Goal: Information Seeking & Learning: Check status

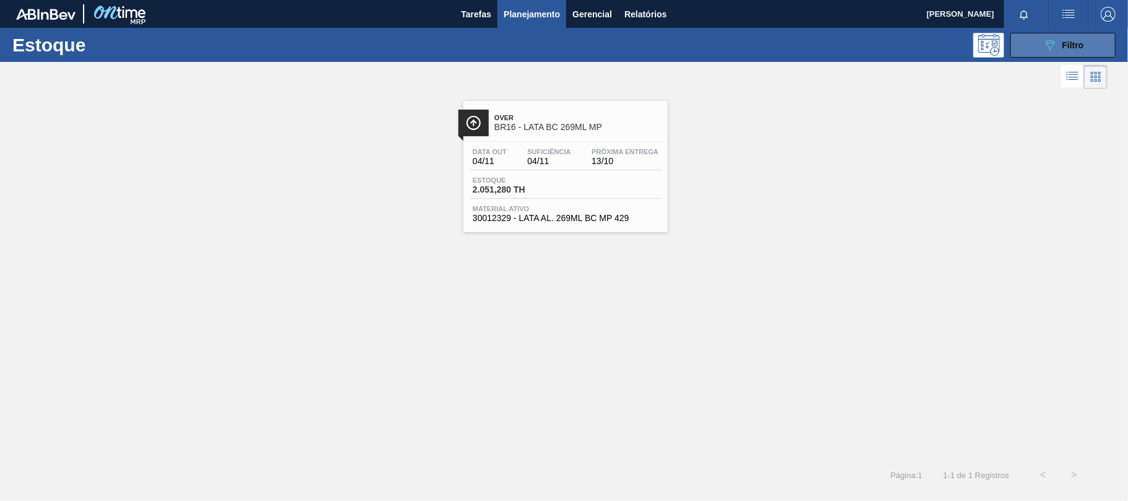
click at [1063, 48] on span "Filtro" at bounding box center [1073, 45] width 22 height 10
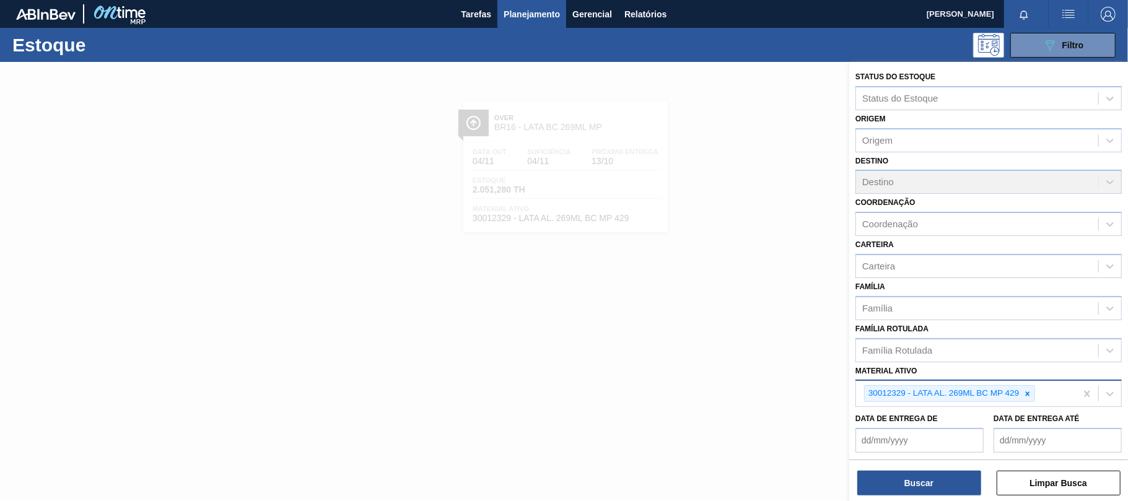
click at [1031, 389] on icon at bounding box center [1027, 393] width 9 height 9
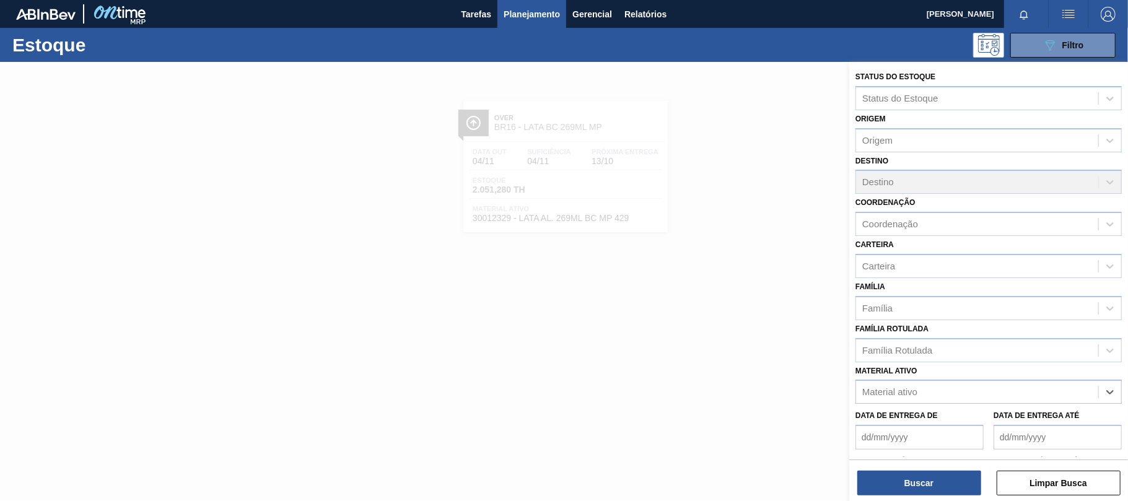
paste ativo "30012575"
type ativo "30012575"
click at [915, 416] on div "30012575 - FILME C. 800X65 AP 269ML C15 429" at bounding box center [988, 422] width 266 height 23
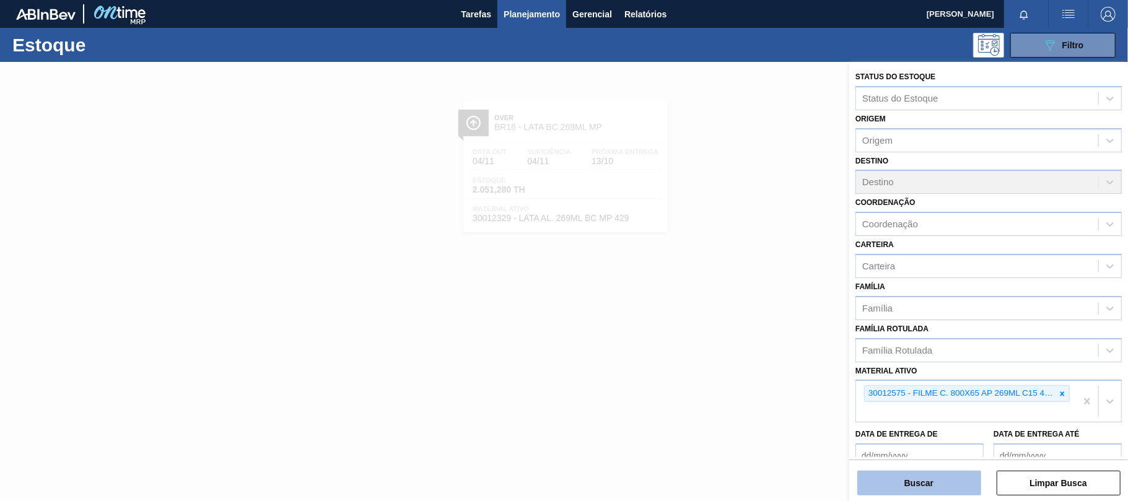
click at [920, 477] on button "Buscar" at bounding box center [919, 483] width 124 height 25
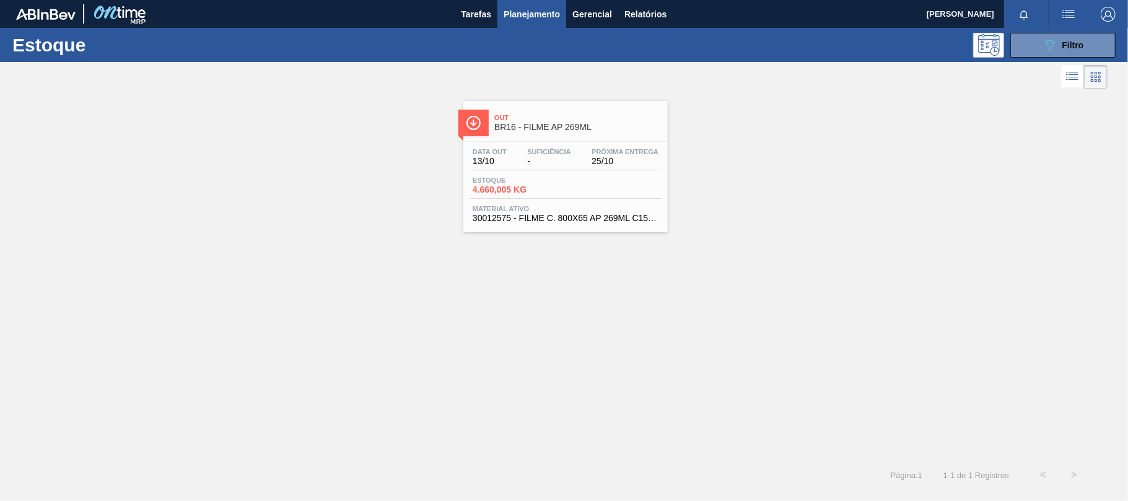
click at [560, 204] on div "Data out 13/10 Suficiência - Próxima Entrega 25/10 Estoque 4.660,005 KG Materia…" at bounding box center [565, 184] width 204 height 84
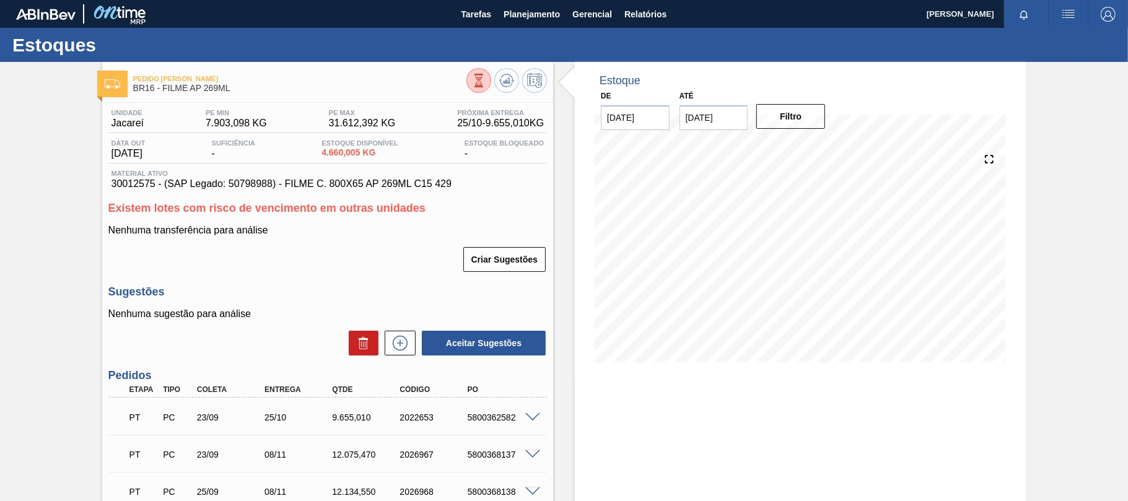
scroll to position [82, 0]
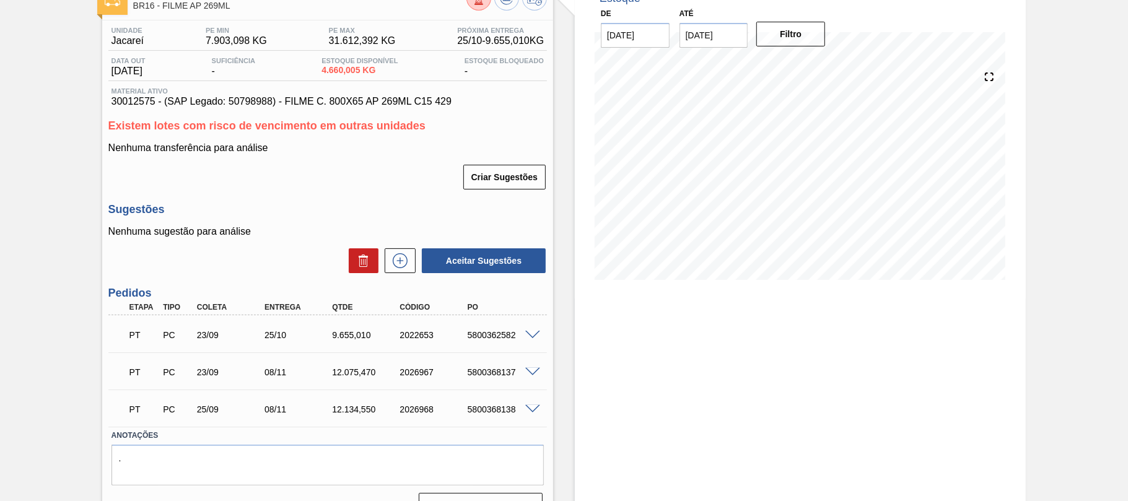
click at [492, 340] on div "PT PC 23/09 25/10 9.655,010 2022653 5800362582" at bounding box center [324, 333] width 406 height 25
copy div "5800362582"
click at [530, 336] on span at bounding box center [532, 335] width 15 height 9
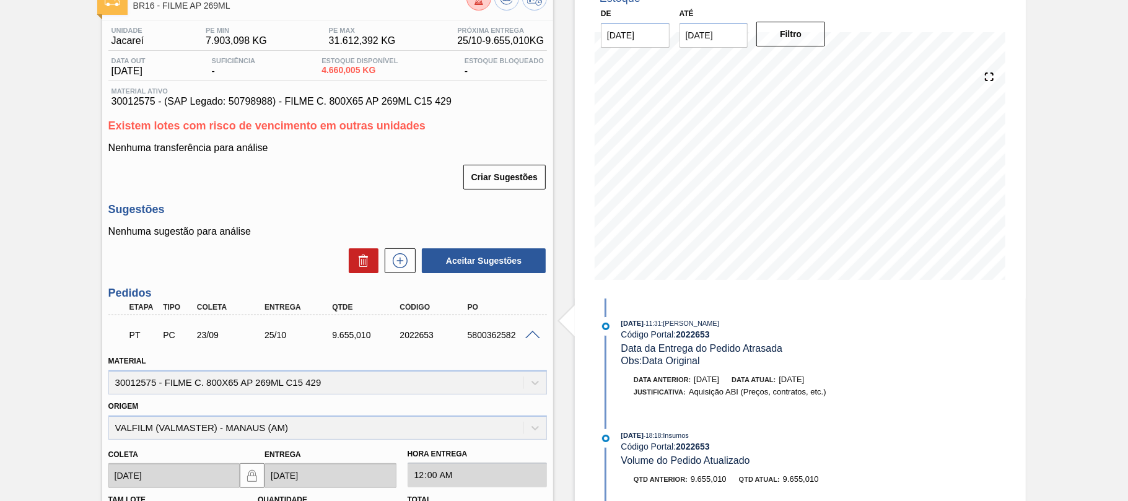
scroll to position [0, 0]
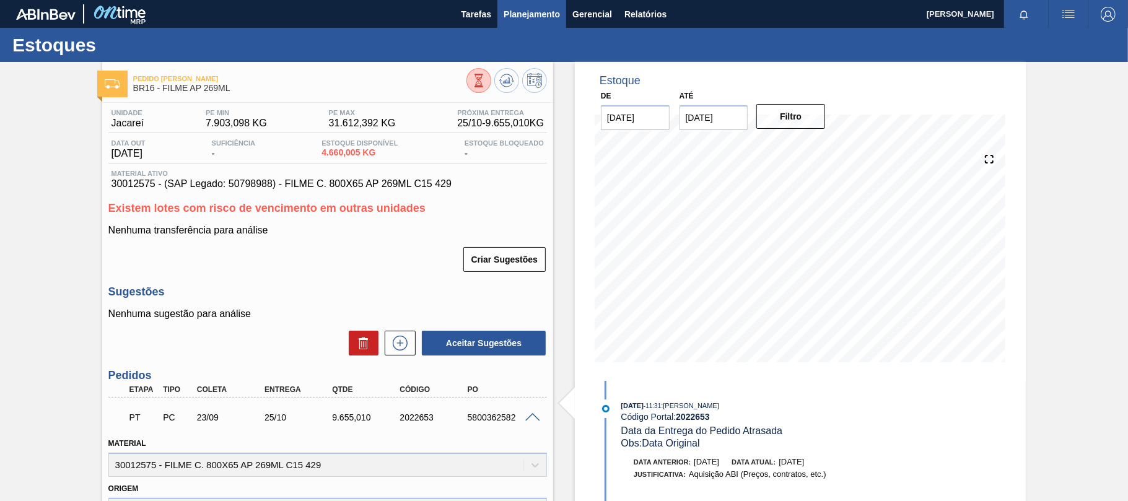
click at [538, 13] on span "Planejamento" at bounding box center [531, 14] width 56 height 15
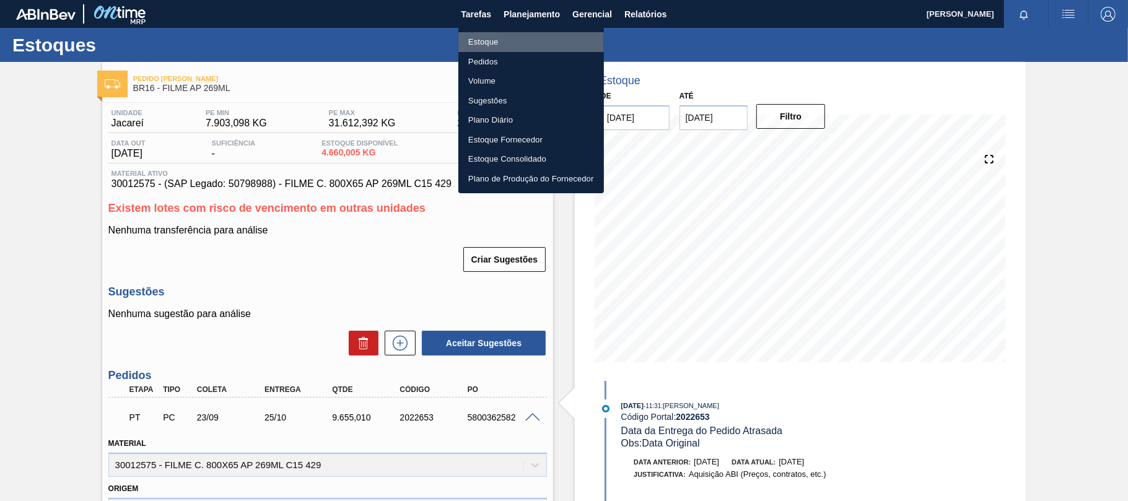
click at [525, 38] on li "Estoque" at bounding box center [531, 42] width 146 height 20
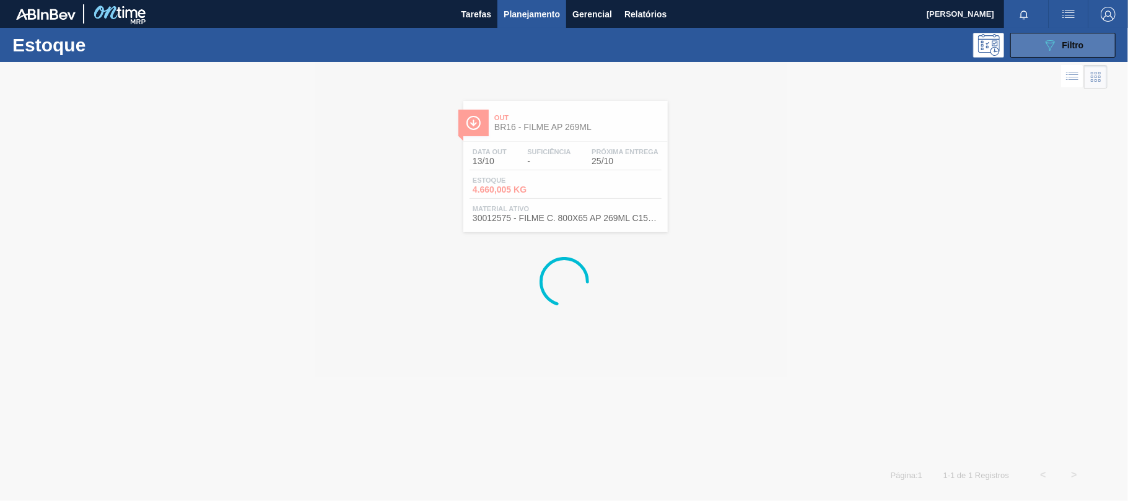
click at [1043, 45] on icon "089F7B8B-B2A5-4AFE-B5C0-19BA573D28AC" at bounding box center [1049, 45] width 15 height 15
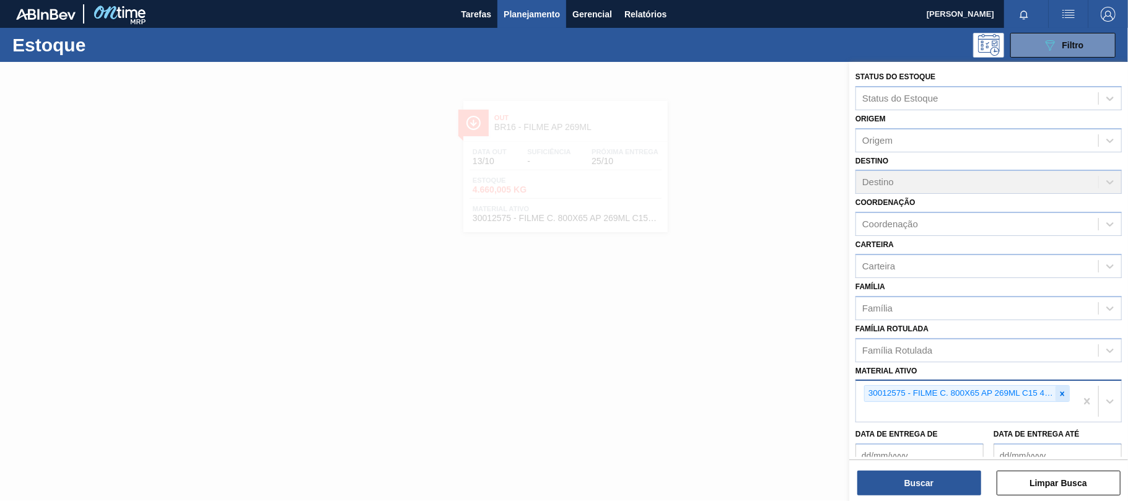
click at [1058, 394] on icon at bounding box center [1062, 393] width 9 height 9
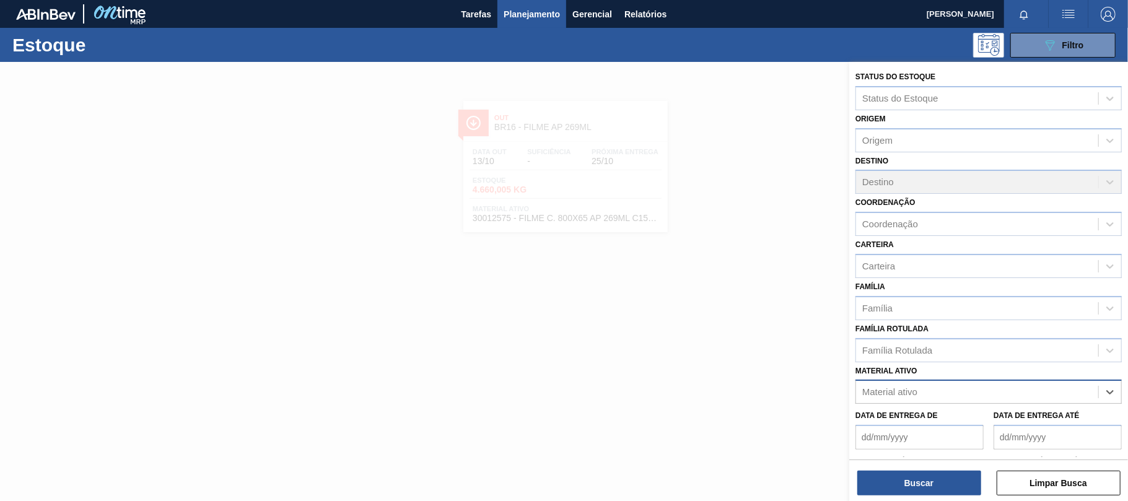
paste ativo "30012510"
type ativo "30012510"
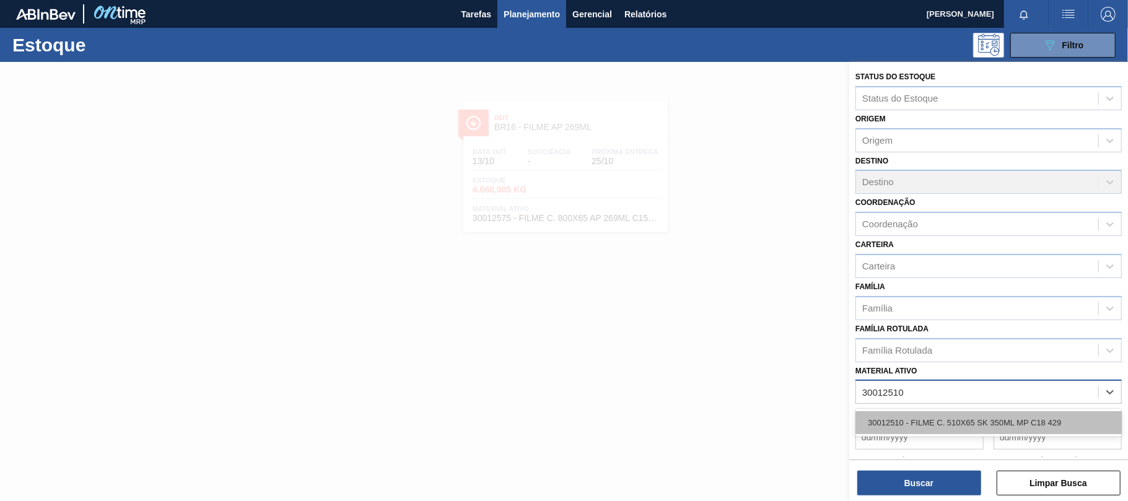
click at [969, 411] on div "30012510 - FILME C. 510X65 SK 350ML MP C18 429" at bounding box center [988, 422] width 266 height 23
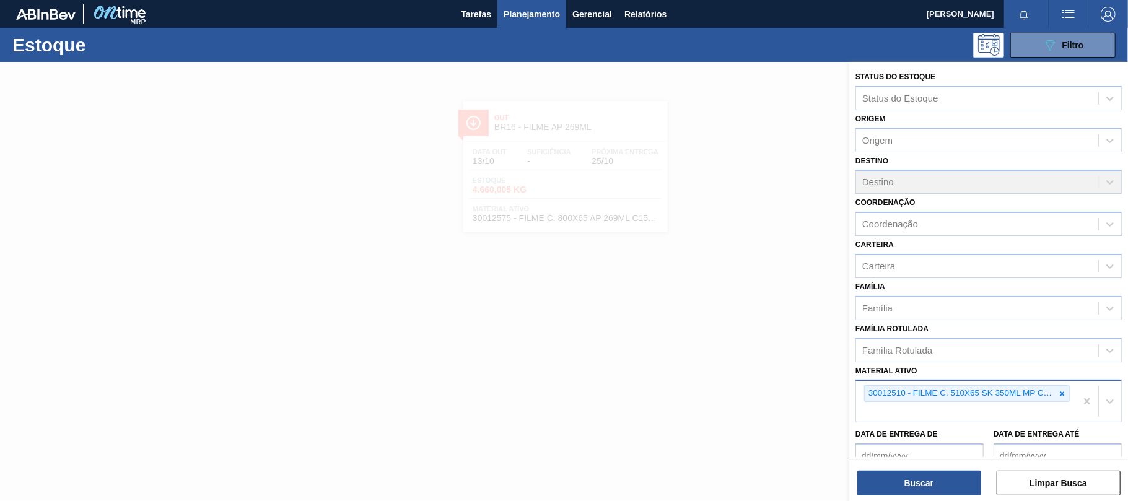
click at [934, 496] on div "Status do Estoque Status do Estoque Origem Origem Destino Destino Coordenação C…" at bounding box center [988, 283] width 279 height 442
click at [929, 479] on button "Buscar" at bounding box center [919, 483] width 124 height 25
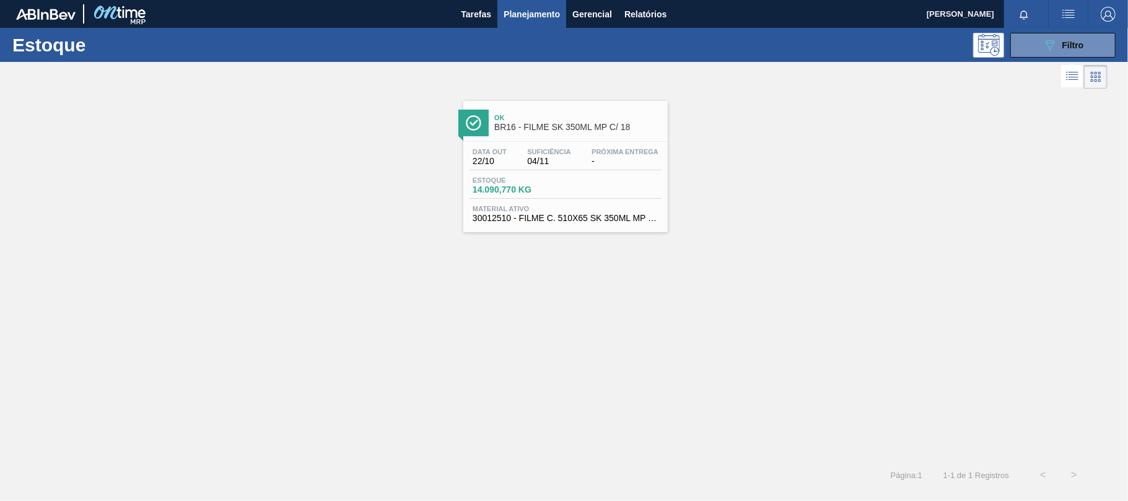
click at [575, 181] on div "Estoque 14.090,770 KG" at bounding box center [565, 187] width 192 height 22
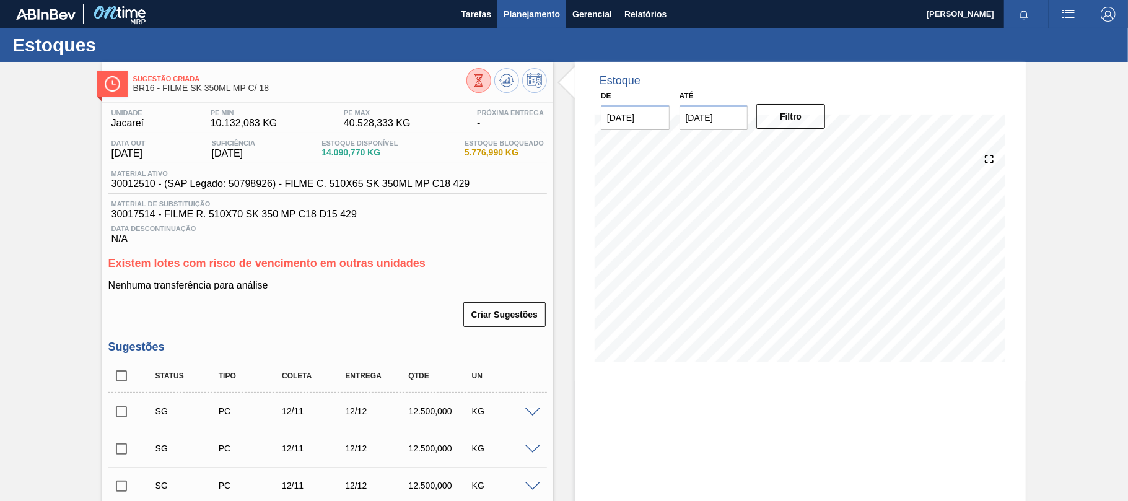
click at [560, 12] on button "Planejamento" at bounding box center [531, 14] width 69 height 28
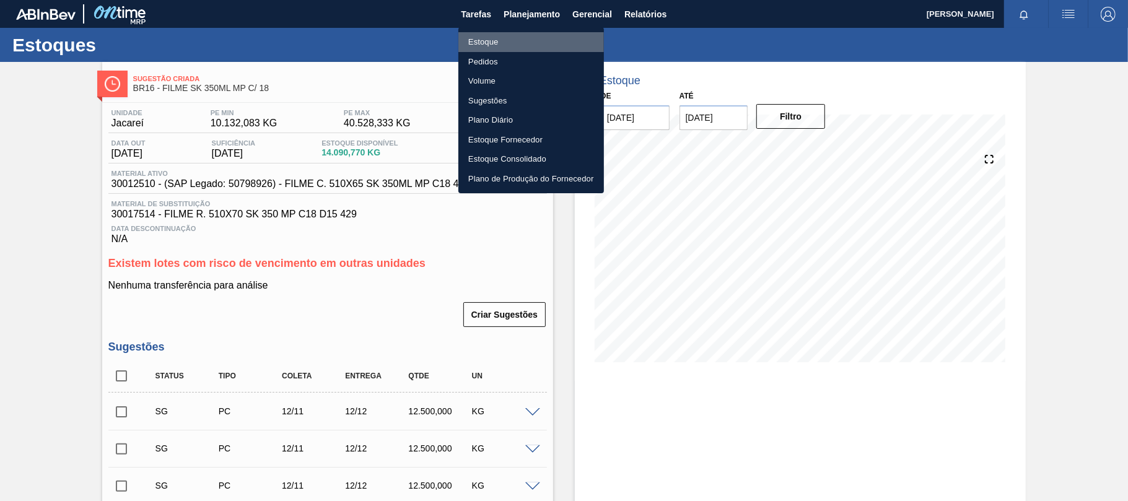
click at [529, 40] on li "Estoque" at bounding box center [531, 42] width 146 height 20
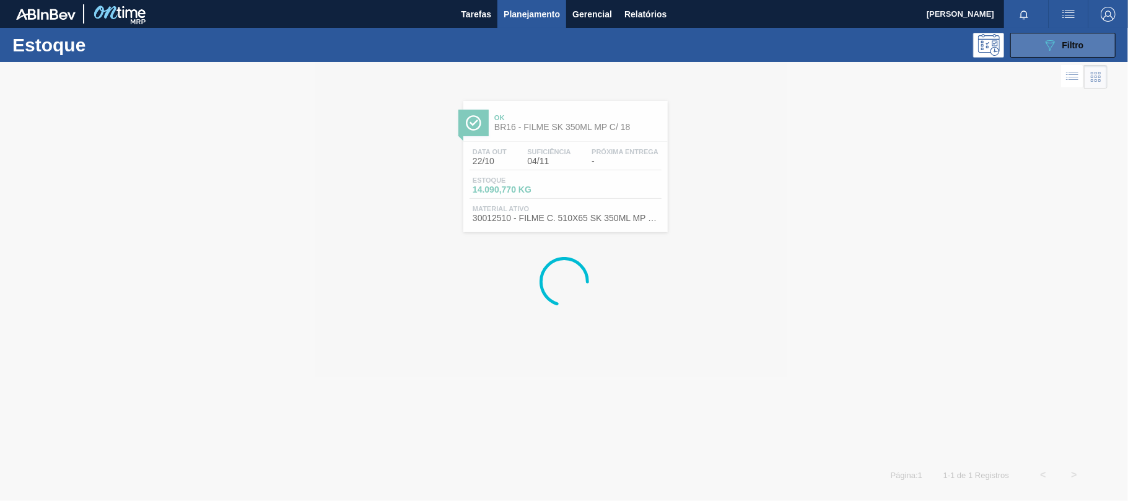
click at [1050, 48] on icon at bounding box center [1049, 45] width 9 height 11
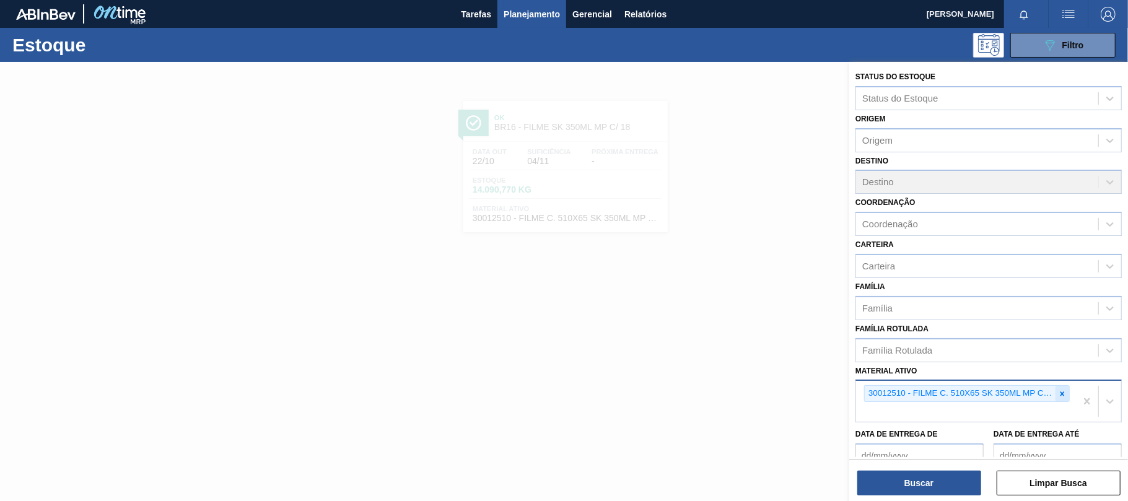
click at [1065, 389] on div at bounding box center [1062, 393] width 14 height 15
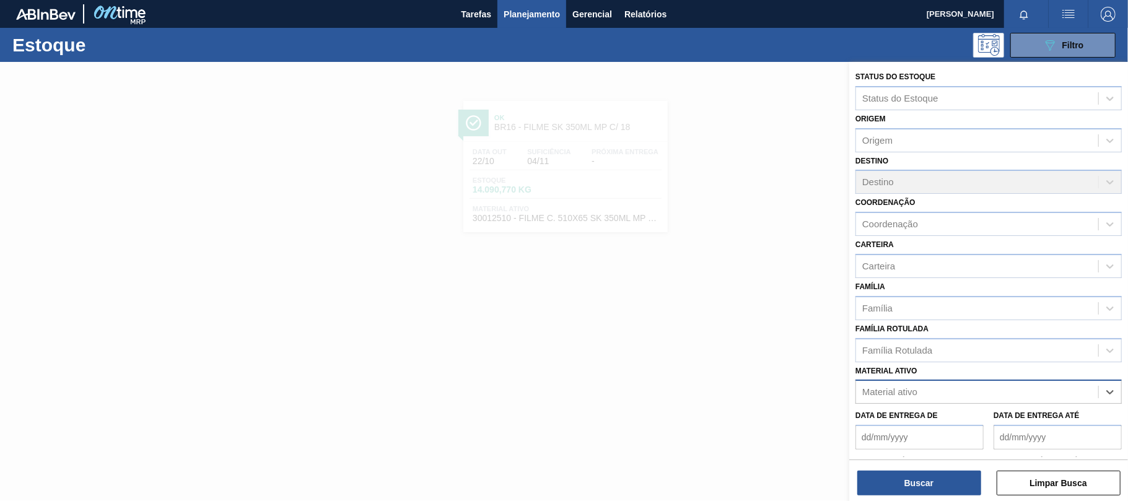
paste ativo "30012506"
type ativo "30012506"
click at [1001, 417] on div "30012506 - FILME C. 510X65 AP 350ML MP C18 429" at bounding box center [988, 422] width 266 height 23
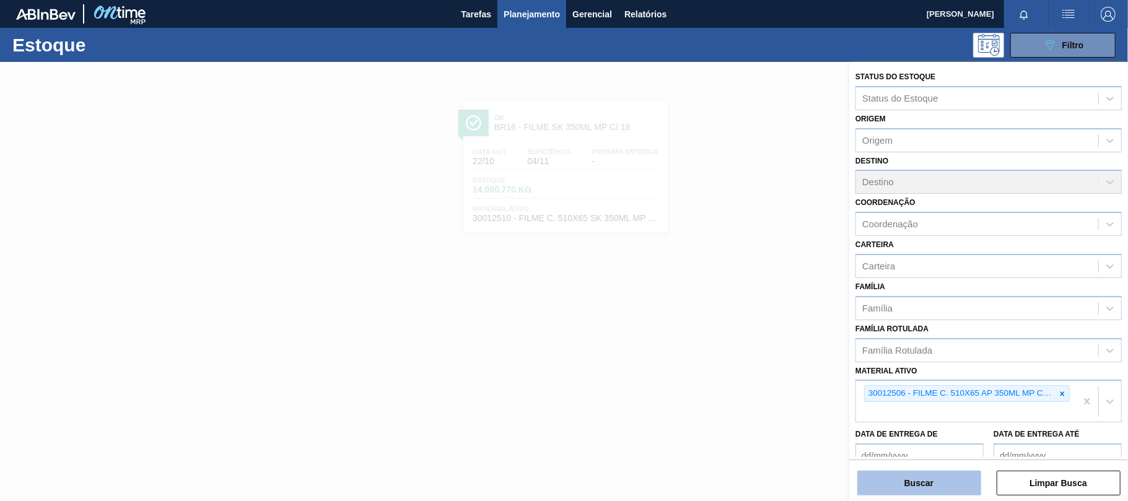
drag, startPoint x: 957, startPoint y: 478, endPoint x: 773, endPoint y: 388, distance: 204.4
click at [956, 479] on button "Buscar" at bounding box center [919, 483] width 124 height 25
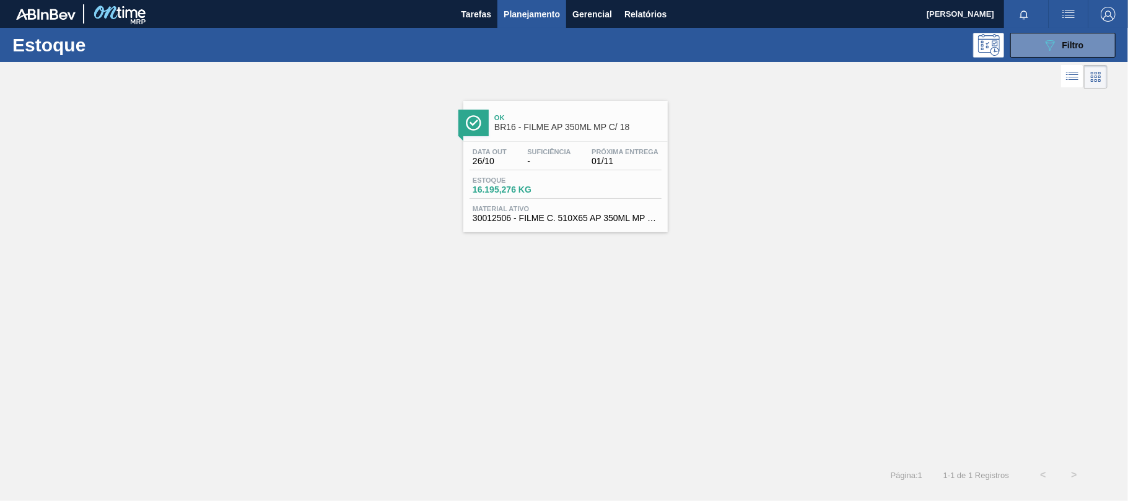
click at [547, 199] on div "Estoque 16.195,276 KG" at bounding box center [565, 187] width 192 height 22
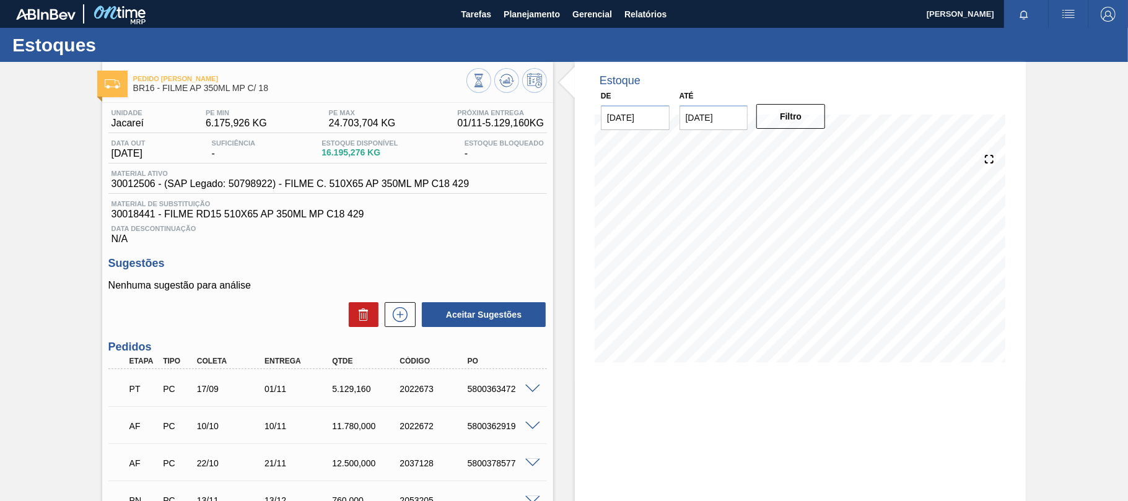
click at [474, 394] on div "5800363472" at bounding box center [502, 389] width 76 height 10
copy div "5800363472"
click at [534, 21] on button "Planejamento" at bounding box center [531, 14] width 69 height 28
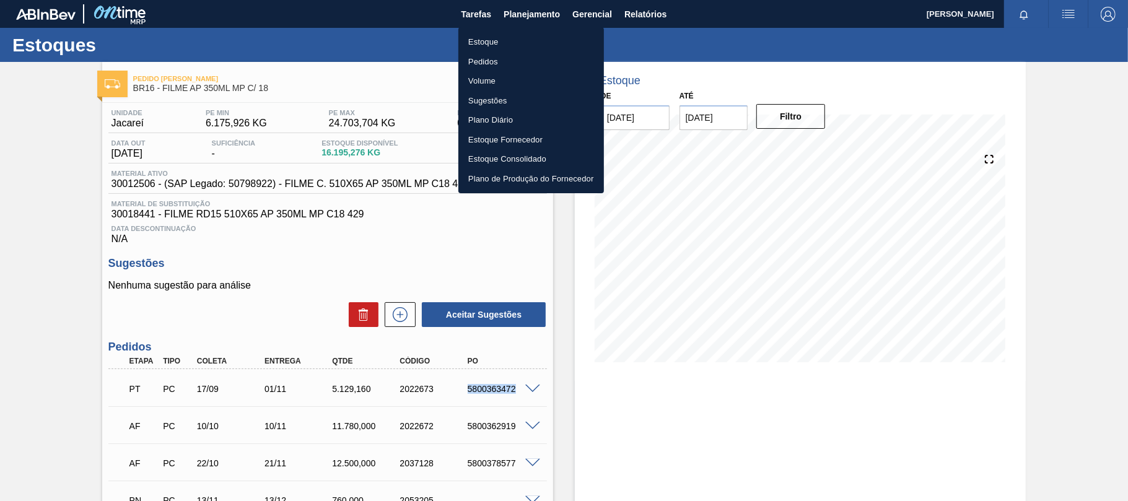
click at [494, 46] on li "Estoque" at bounding box center [531, 42] width 146 height 20
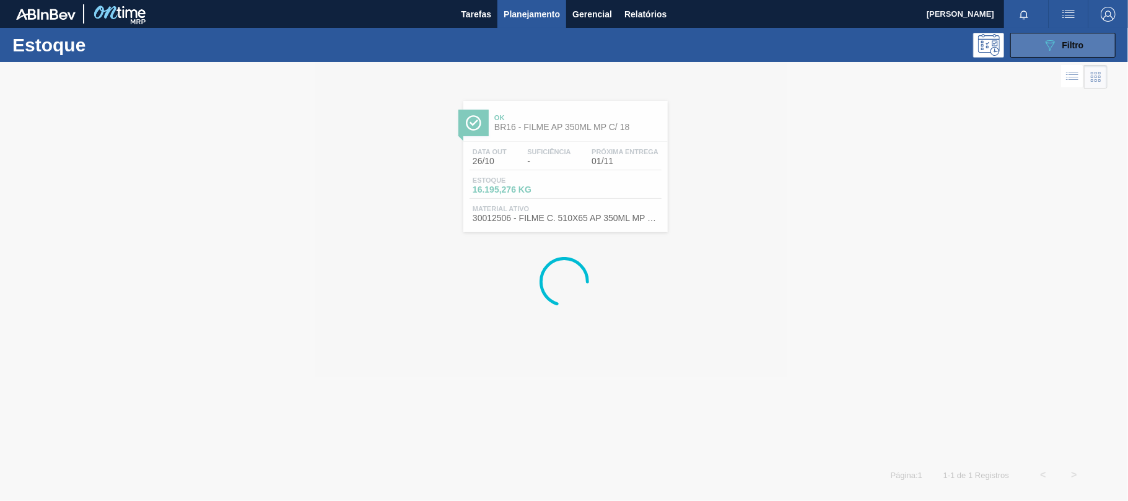
click at [1028, 38] on button "089F7B8B-B2A5-4AFE-B5C0-19BA573D28AC Filtro" at bounding box center [1062, 45] width 105 height 25
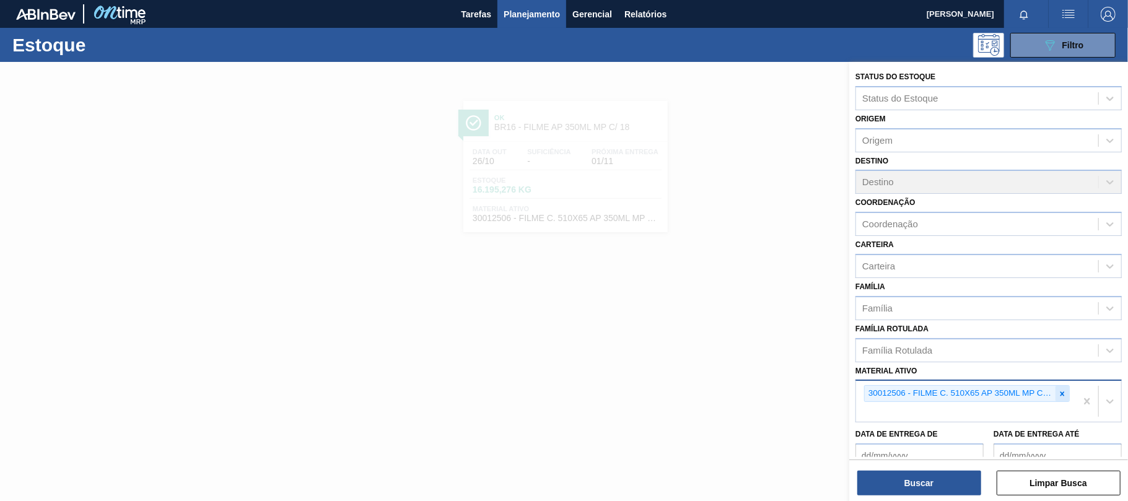
click at [1058, 395] on icon at bounding box center [1062, 393] width 9 height 9
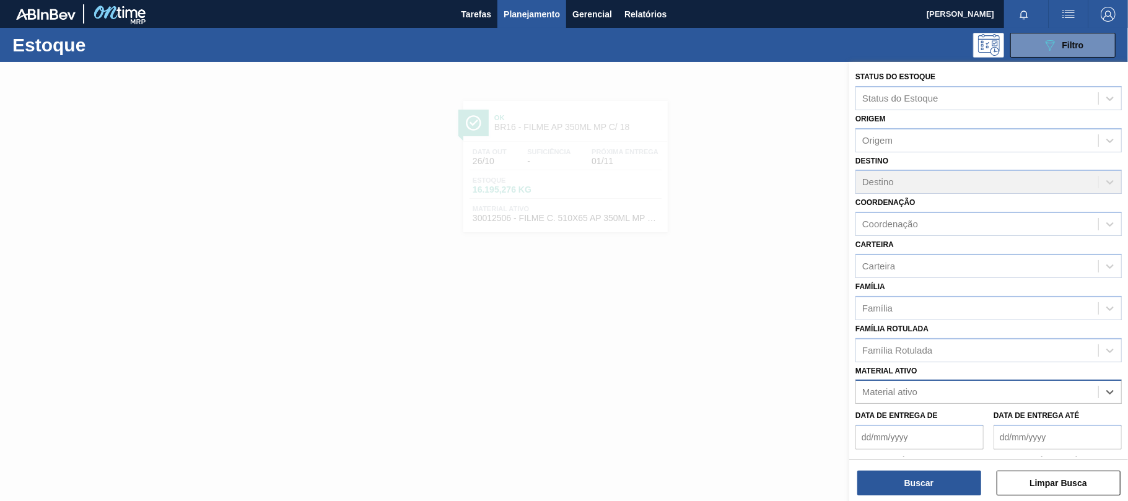
paste ativo "30012600"
type ativo "30012600"
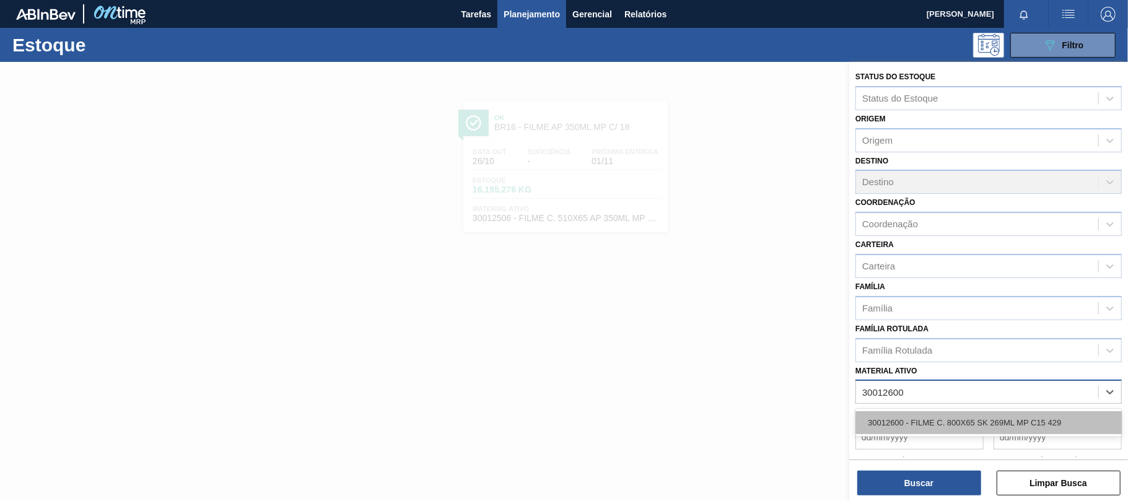
click at [937, 417] on div "30012600 - FILME C. 800X65 SK 269ML MP C15 429" at bounding box center [988, 422] width 266 height 23
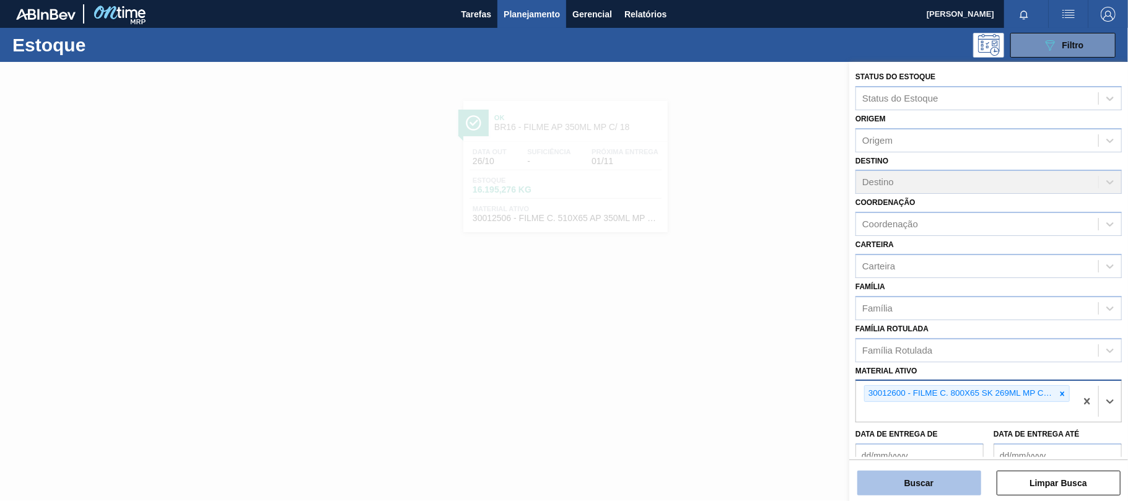
click at [929, 484] on button "Buscar" at bounding box center [919, 483] width 124 height 25
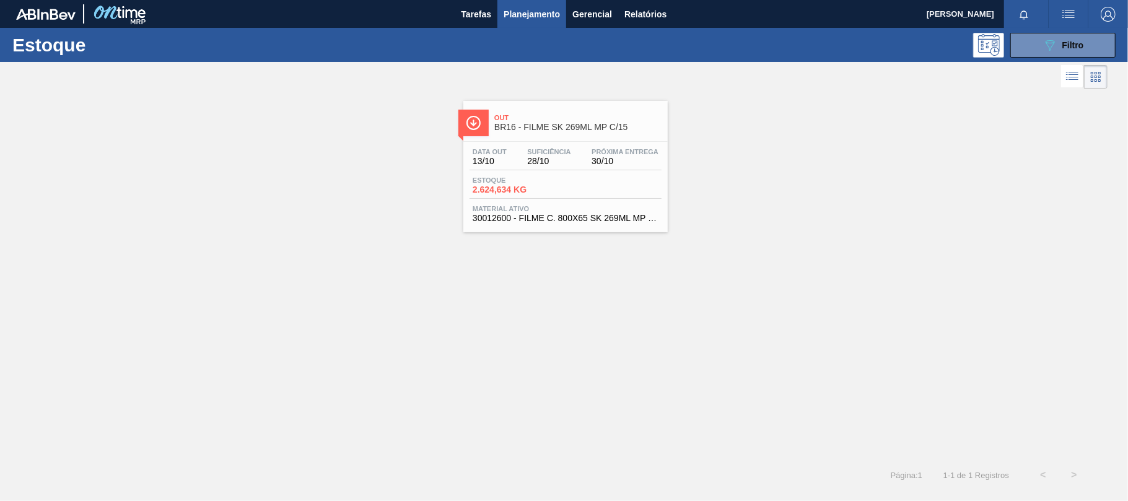
click at [559, 174] on div "Data out 13/10 Suficiência 28/10 Próxima Entrega 30/10 Estoque 2.624,634 KG Mat…" at bounding box center [565, 184] width 204 height 84
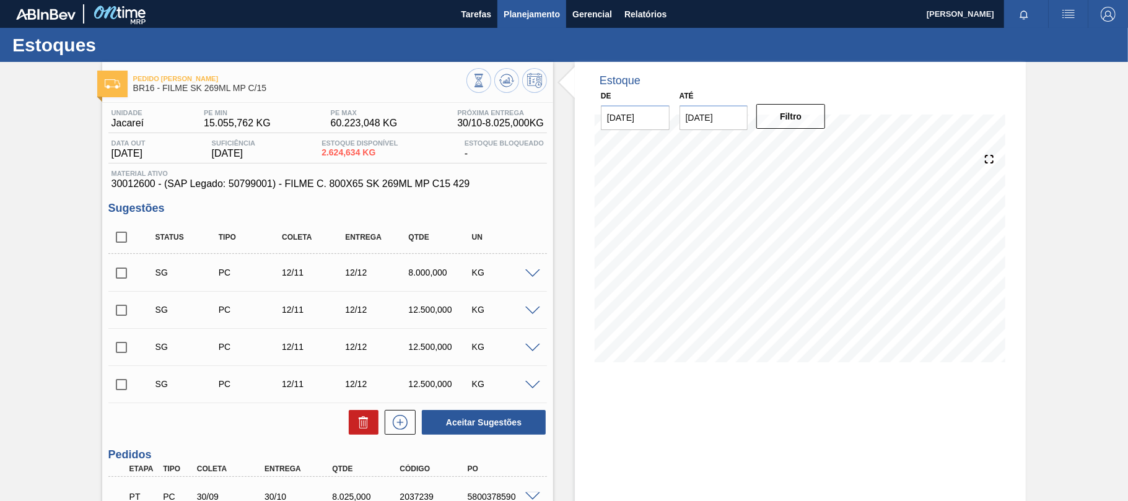
click at [528, 10] on span "Planejamento" at bounding box center [531, 14] width 56 height 15
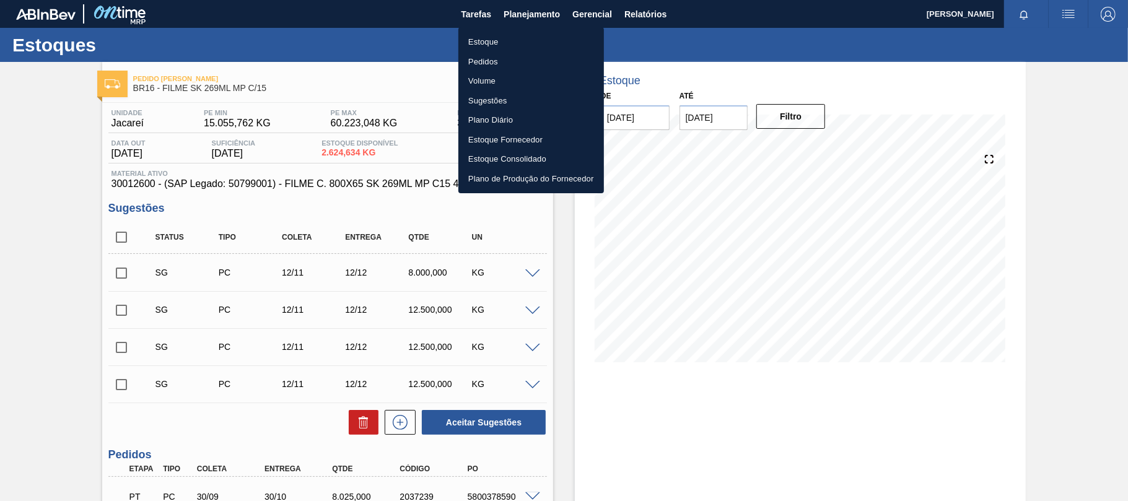
click at [520, 48] on li "Estoque" at bounding box center [531, 42] width 146 height 20
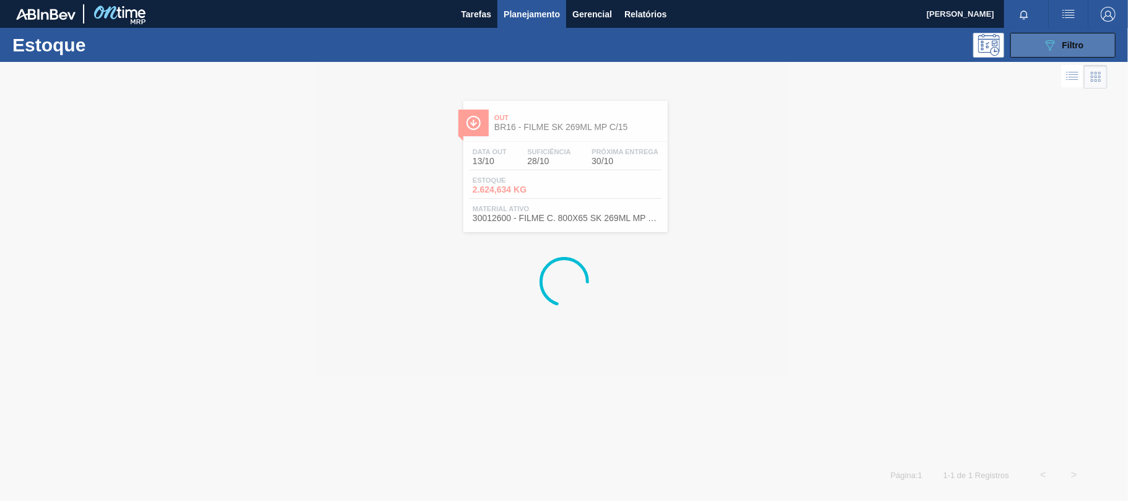
click at [1029, 52] on button "089F7B8B-B2A5-4AFE-B5C0-19BA573D28AC Filtro" at bounding box center [1062, 45] width 105 height 25
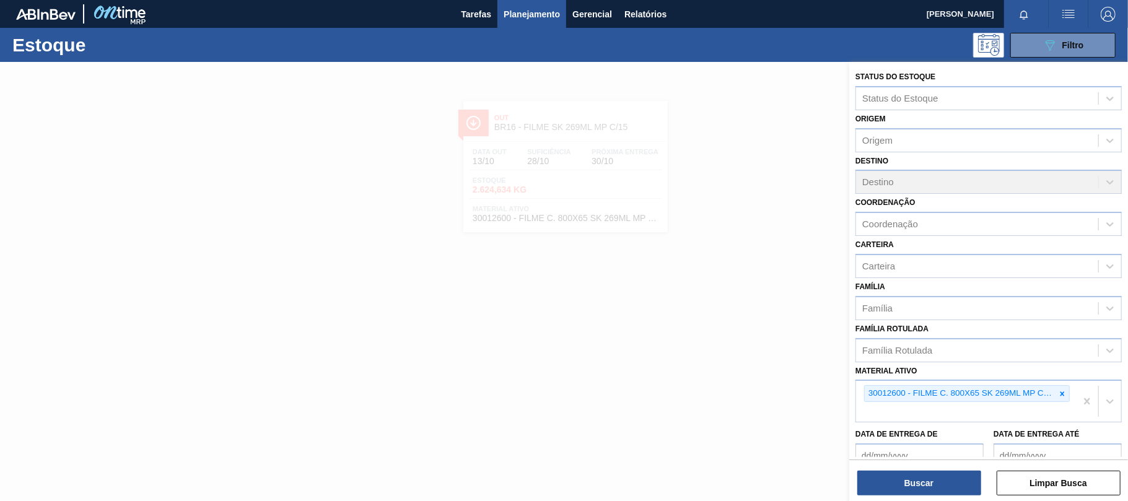
click at [1058, 398] on div at bounding box center [1062, 393] width 14 height 15
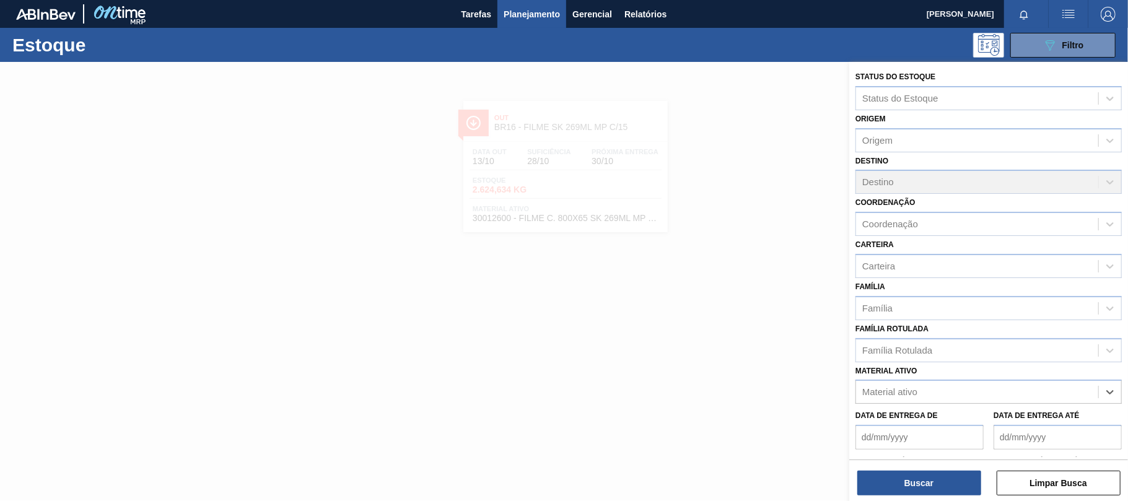
paste ativo "30033775"
type ativo "30033775"
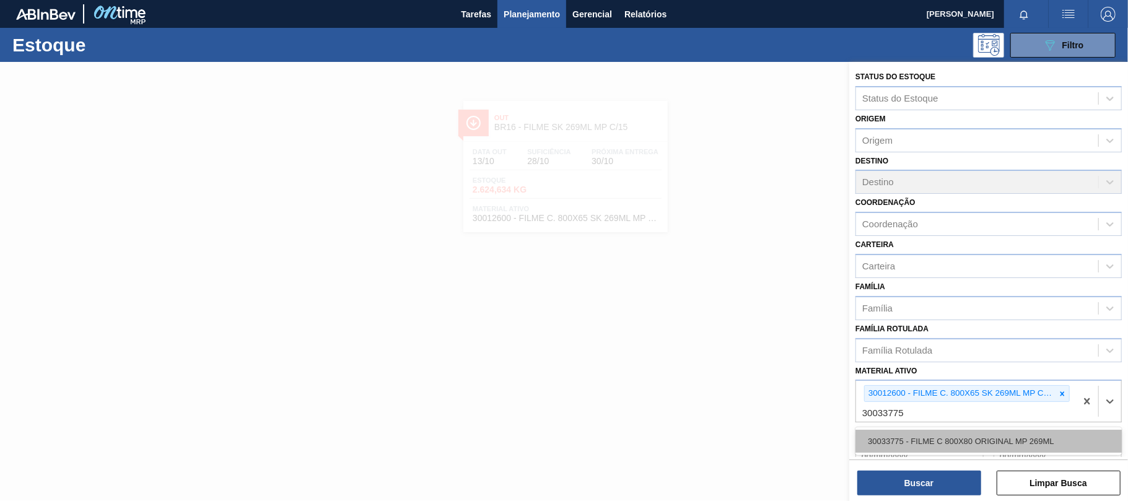
click at [1042, 440] on div "30033775 - FILME C 800X80 ORIGINAL MP 269ML" at bounding box center [988, 441] width 266 height 23
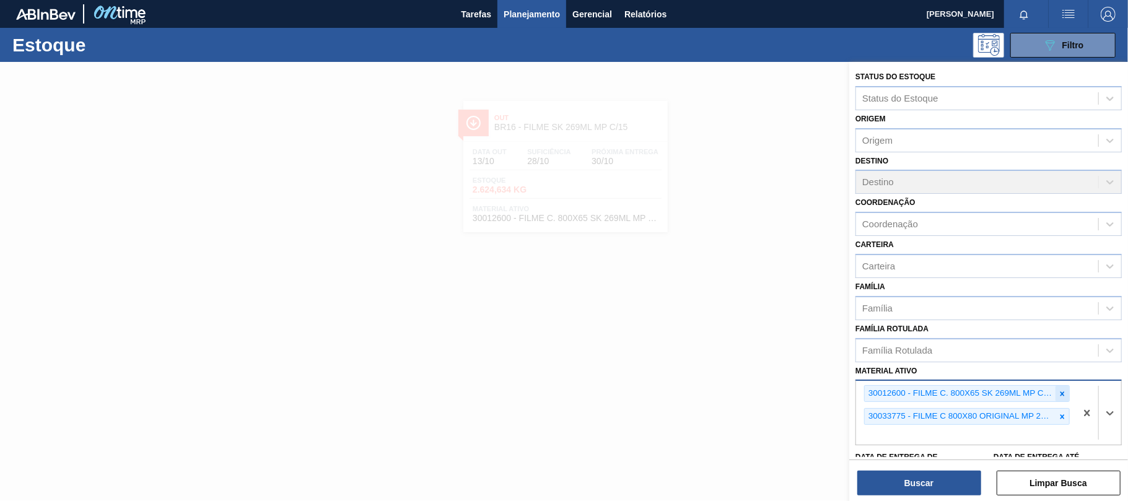
click at [1063, 394] on icon at bounding box center [1062, 393] width 9 height 9
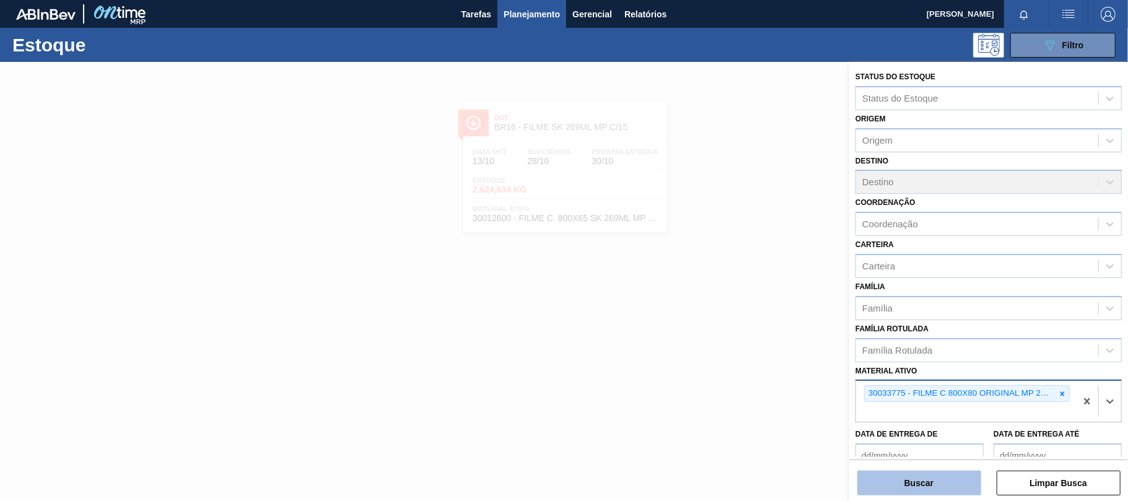
click at [939, 488] on button "Buscar" at bounding box center [919, 483] width 124 height 25
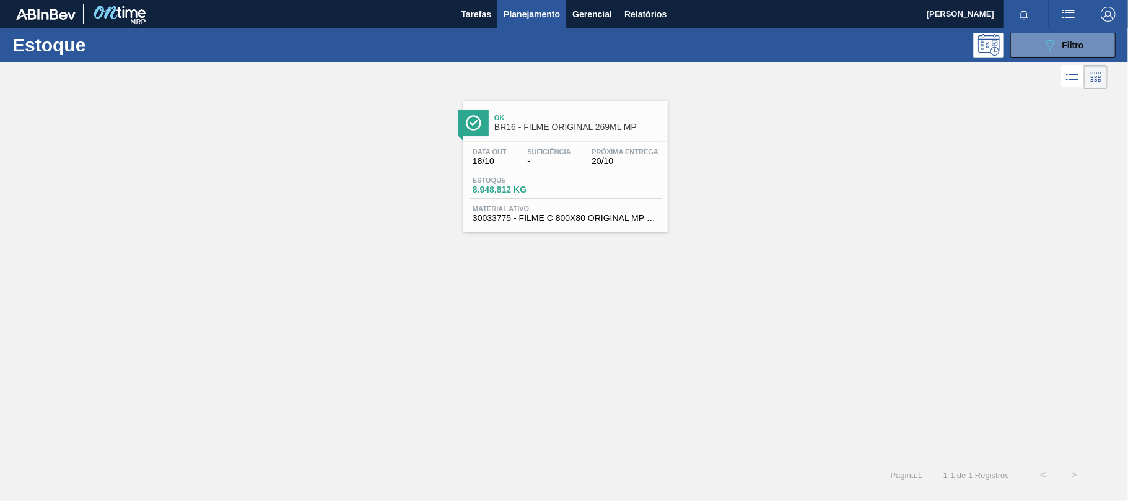
click at [581, 175] on div "Data out 18/10 Suficiência - Próxima Entrega 20/10 Estoque 8.948,812 KG Materia…" at bounding box center [565, 184] width 204 height 84
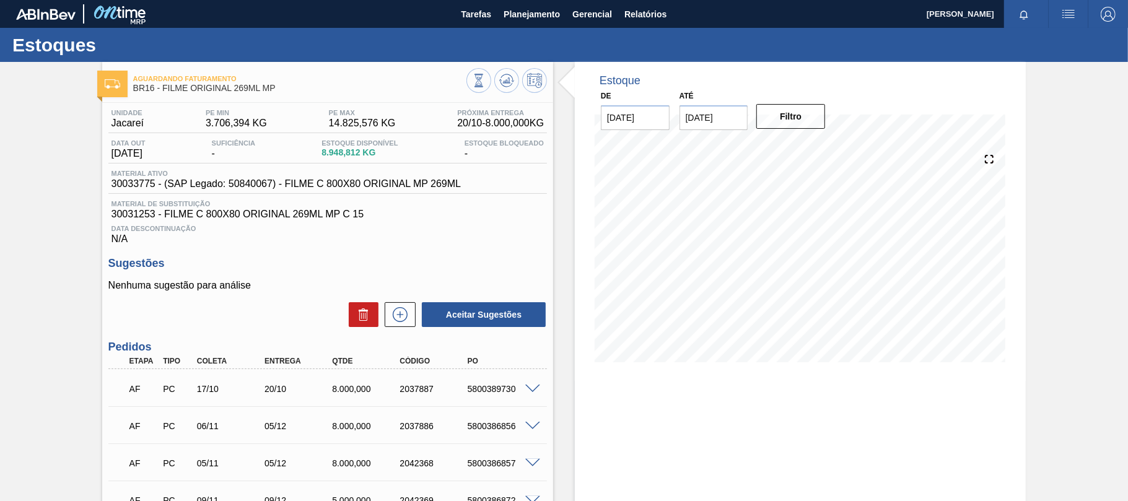
click at [492, 399] on div "AF PC 17/10 20/10 8.000,000 2037887 5800389730" at bounding box center [324, 387] width 406 height 25
copy div "5800389730"
click at [553, 13] on span "Planejamento" at bounding box center [531, 14] width 56 height 15
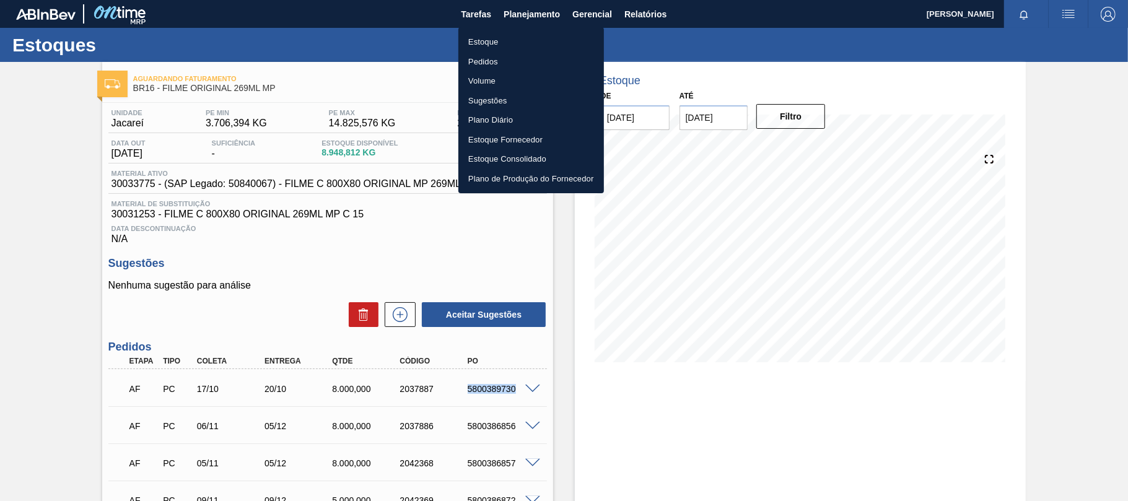
click at [488, 38] on li "Estoque" at bounding box center [531, 42] width 146 height 20
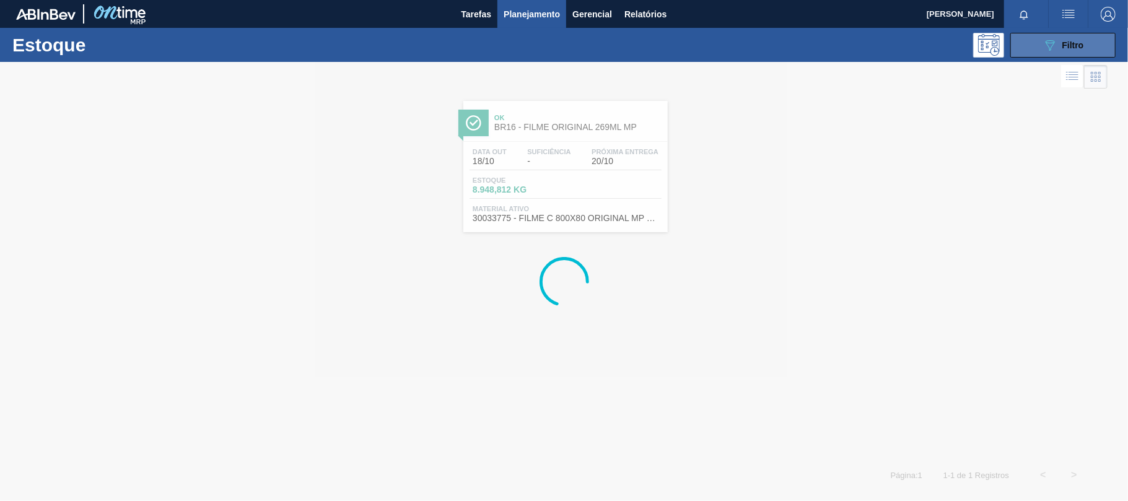
click at [1054, 53] on button "089F7B8B-B2A5-4AFE-B5C0-19BA573D28AC Filtro" at bounding box center [1062, 45] width 105 height 25
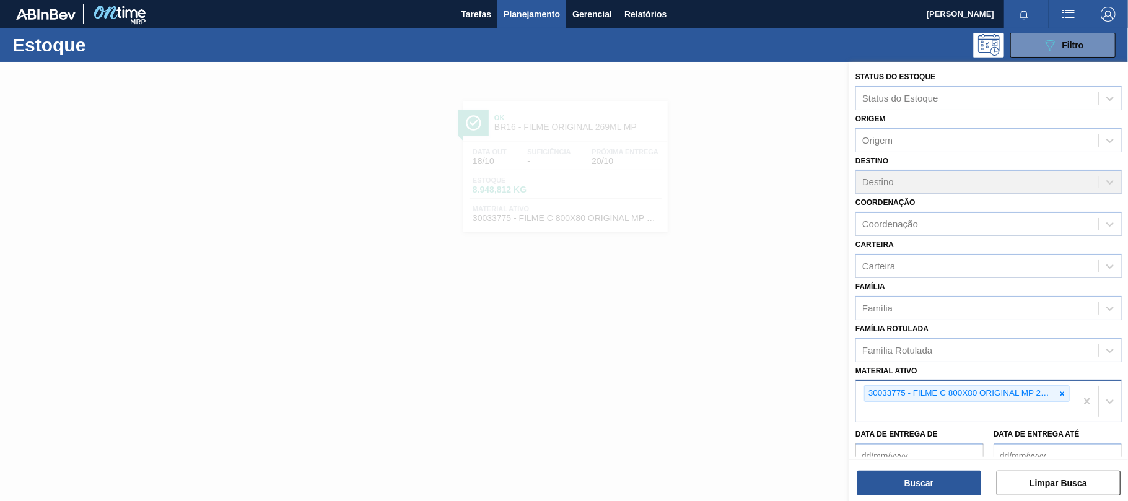
click at [1050, 392] on div "30033775 - FILME C 800X80 ORIGINAL MP 269ML" at bounding box center [959, 393] width 191 height 15
click at [1051, 392] on div "30033775 - FILME C 800X80 ORIGINAL MP 269ML" at bounding box center [959, 393] width 191 height 15
click at [1058, 391] on icon at bounding box center [1062, 393] width 9 height 9
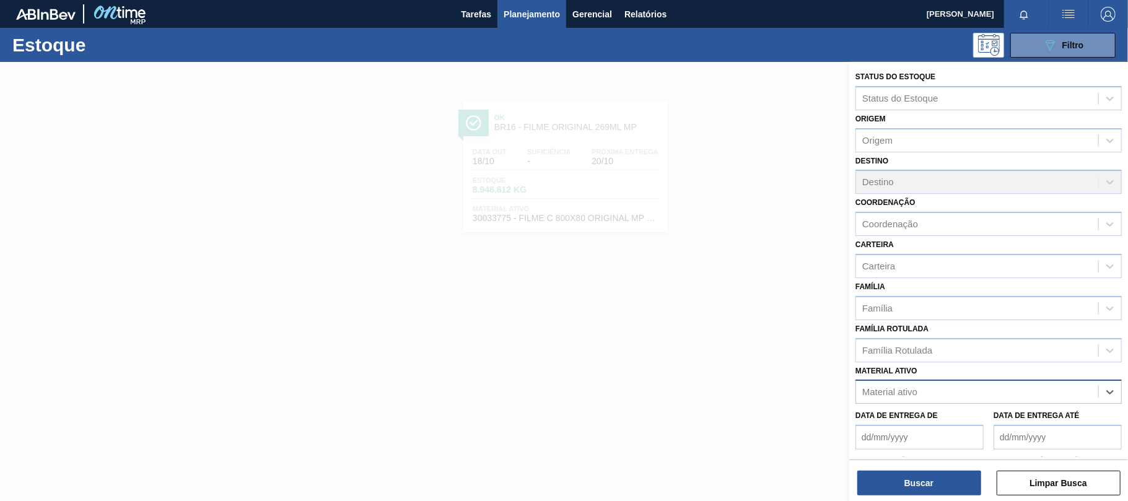
paste ativo "30034180"
type ativo "30034180"
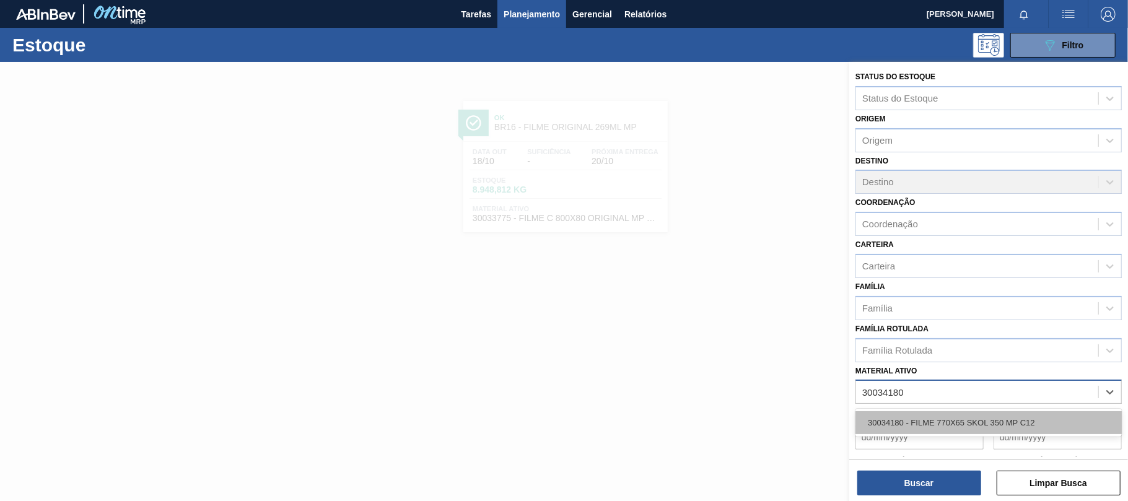
click at [947, 414] on div "30034180 - FILME 770X65 SKOL 350 MP C12" at bounding box center [988, 422] width 266 height 23
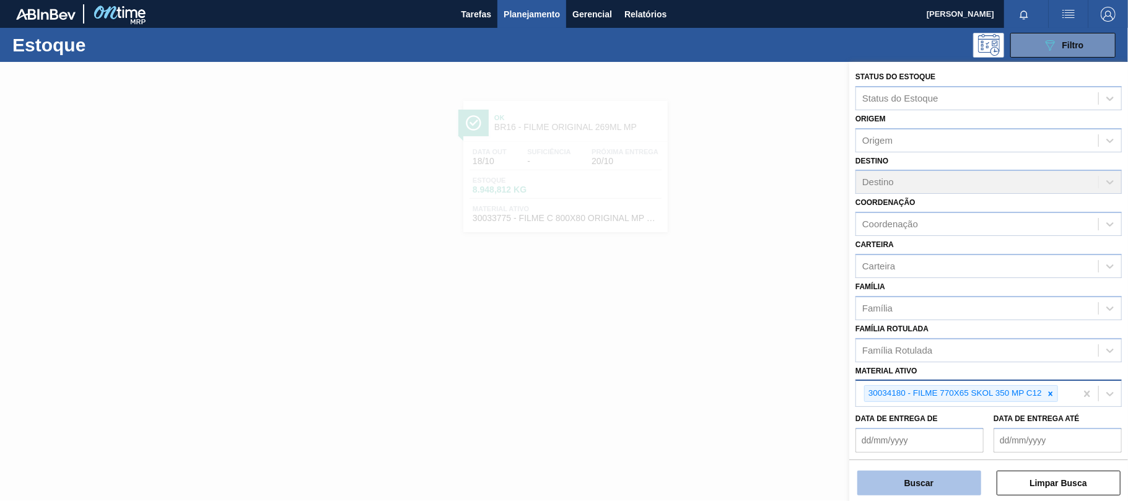
click at [940, 474] on button "Buscar" at bounding box center [919, 483] width 124 height 25
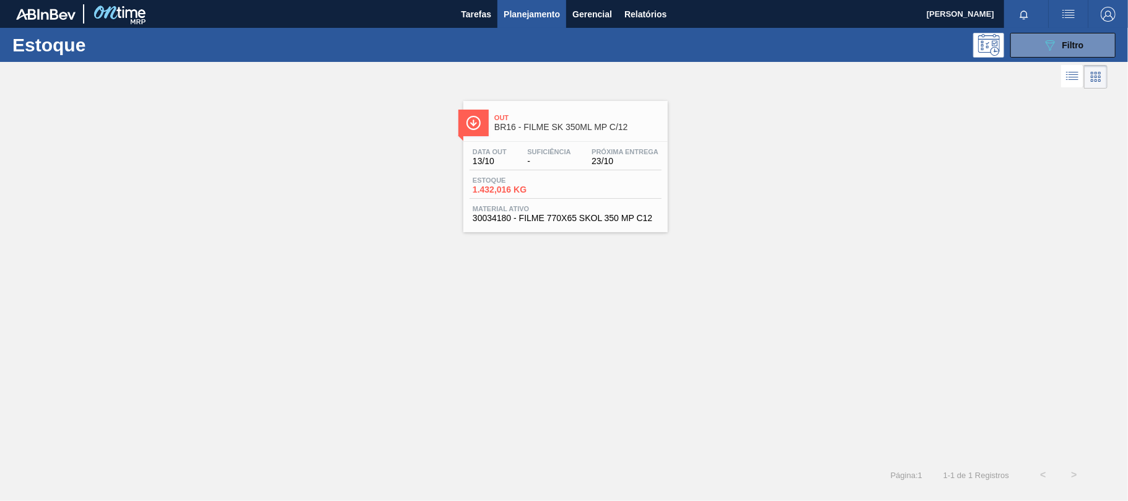
click at [478, 148] on span "Data out" at bounding box center [489, 151] width 34 height 7
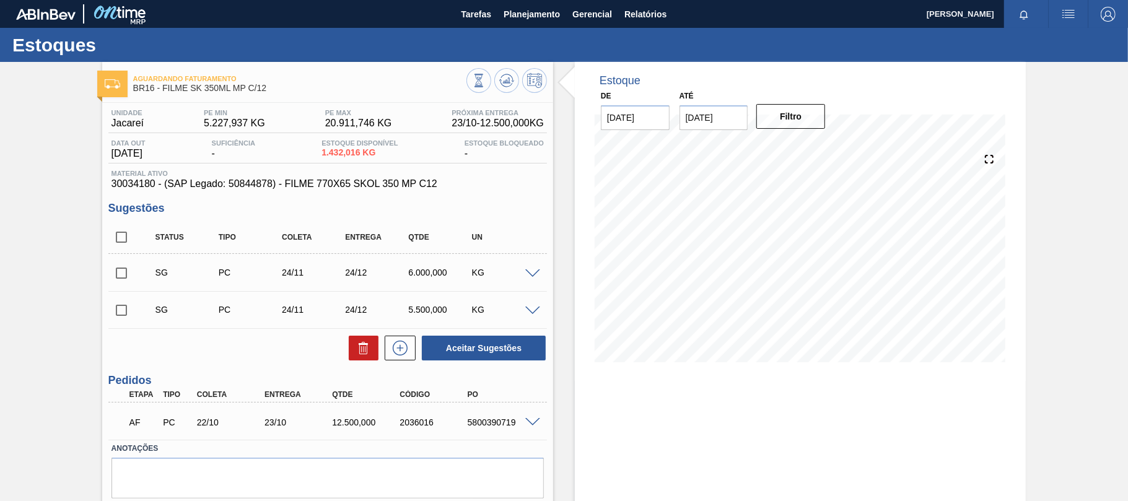
click at [487, 432] on div "AF PC 22/10 23/10 12.500,000 2036016 5800390719" at bounding box center [324, 421] width 406 height 25
click at [489, 429] on div "AF PC 22/10 23/10 12.500,000 2036016 5800390719" at bounding box center [324, 421] width 406 height 25
click at [489, 426] on div "5800390719" at bounding box center [502, 422] width 76 height 10
copy div "5800390719"
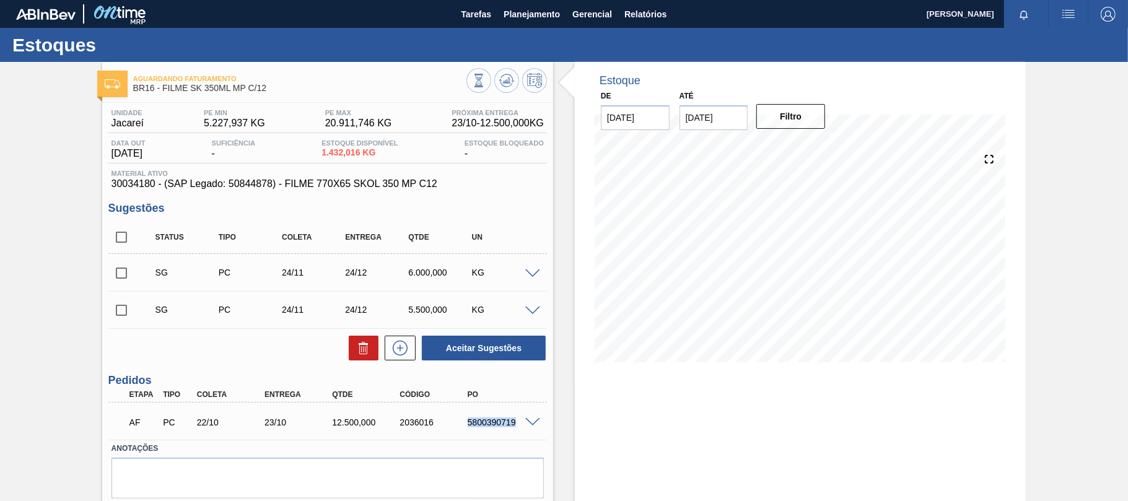
click at [538, 422] on span at bounding box center [532, 422] width 15 height 9
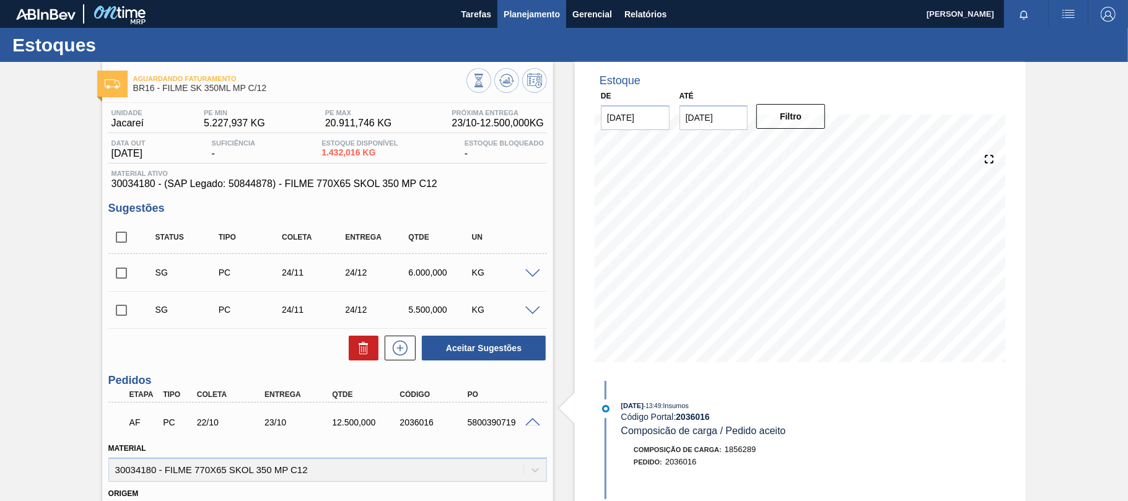
click at [534, 15] on span "Planejamento" at bounding box center [531, 14] width 56 height 15
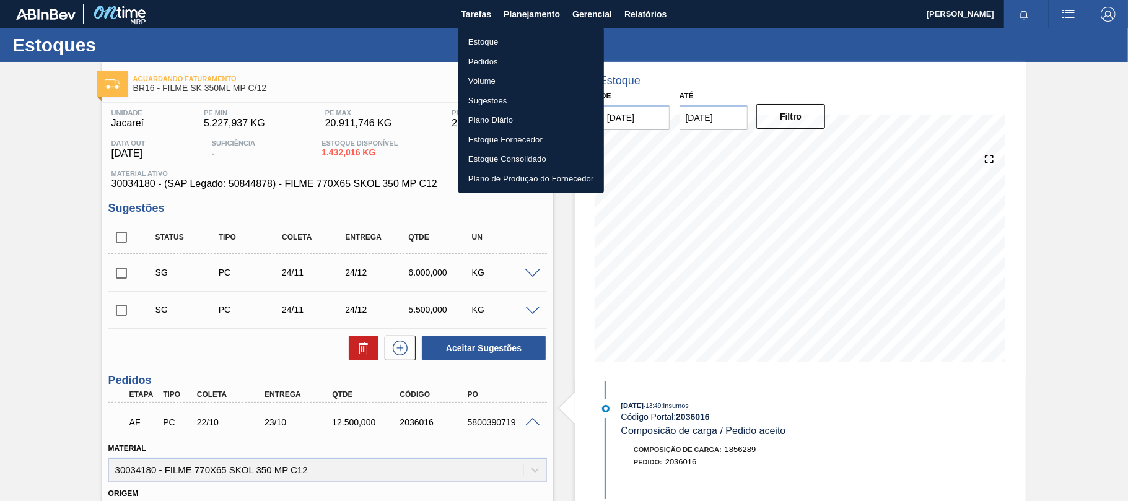
click at [519, 36] on li "Estoque" at bounding box center [531, 42] width 146 height 20
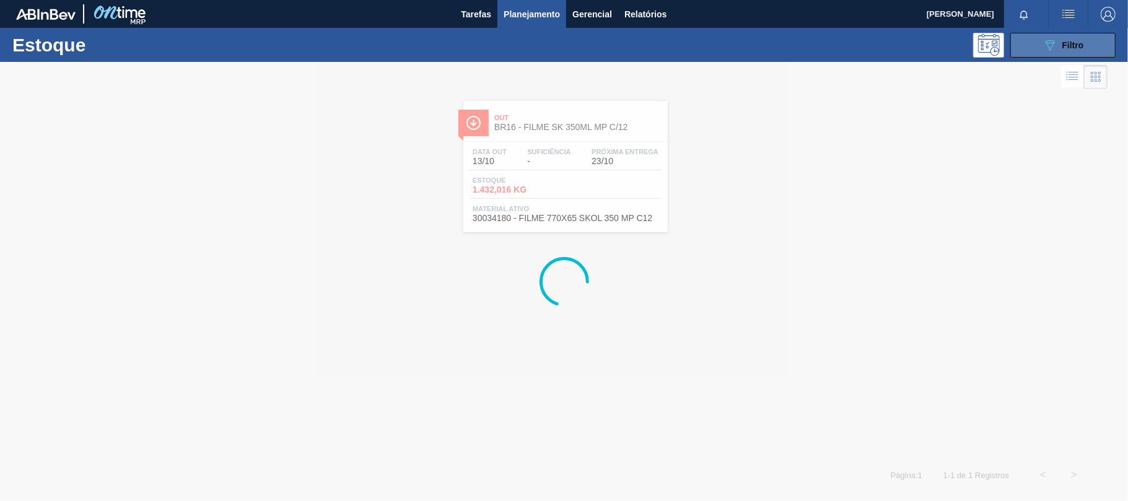
click at [1094, 37] on button "089F7B8B-B2A5-4AFE-B5C0-19BA573D28AC Filtro" at bounding box center [1062, 45] width 105 height 25
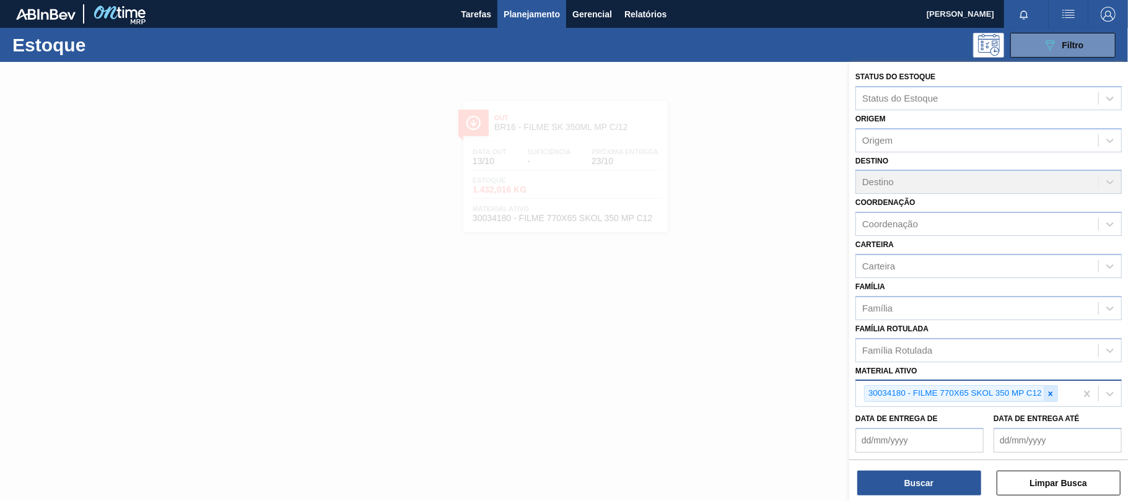
click at [1055, 390] on div at bounding box center [1050, 393] width 14 height 15
paste ativo "30012583"
type ativo "30012583"
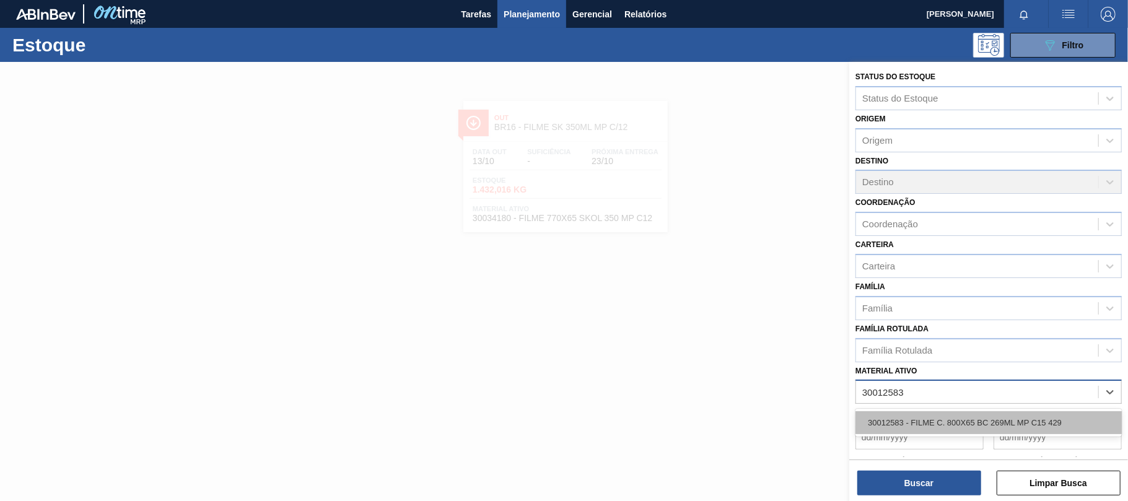
click at [945, 412] on div "30012583 - FILME C. 800X65 BC 269ML MP C15 429" at bounding box center [988, 422] width 266 height 23
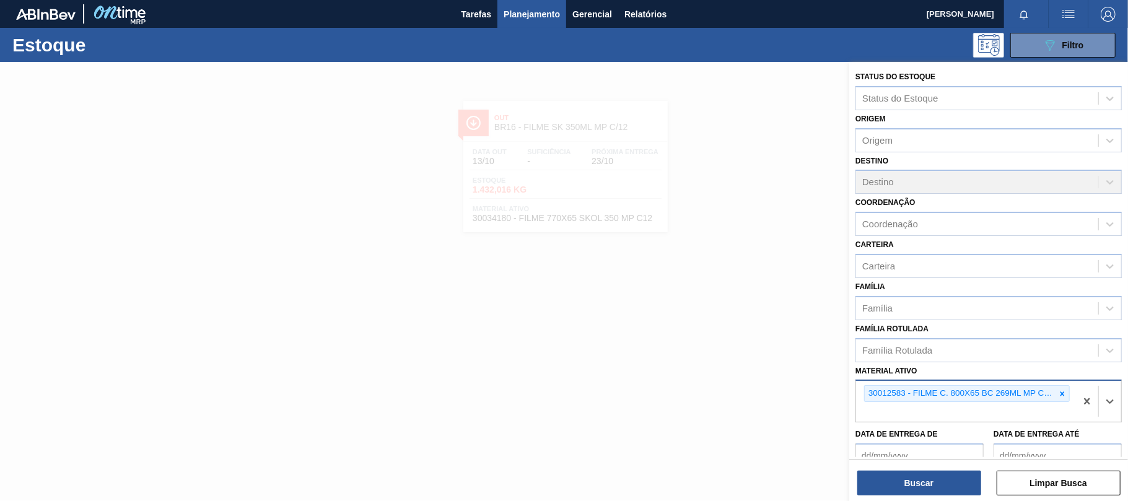
click at [937, 466] on div "Buscar Limpar Busca" at bounding box center [988, 476] width 279 height 35
click at [933, 476] on button "Buscar" at bounding box center [919, 483] width 124 height 25
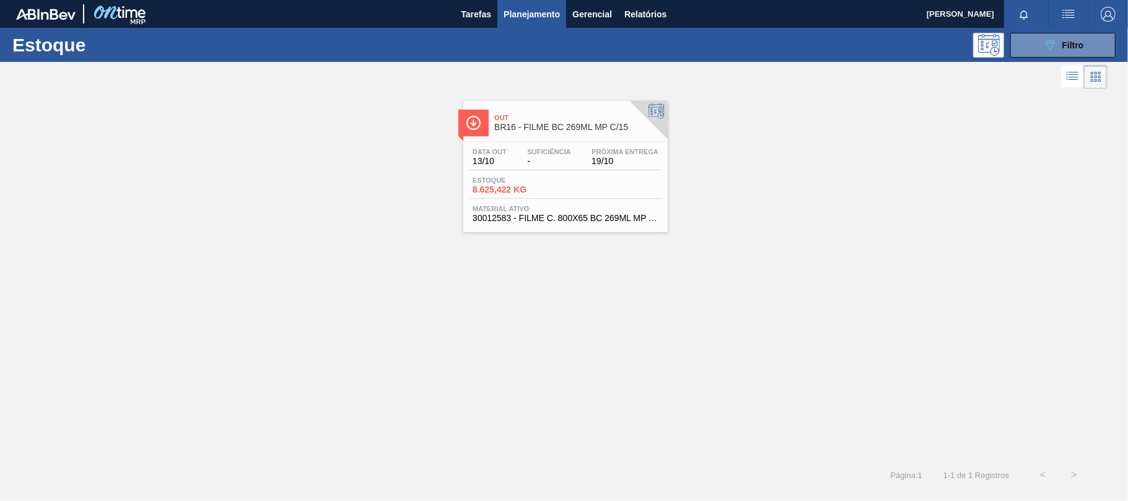
click at [611, 187] on div "Estoque 8.625,422 KG" at bounding box center [565, 187] width 192 height 22
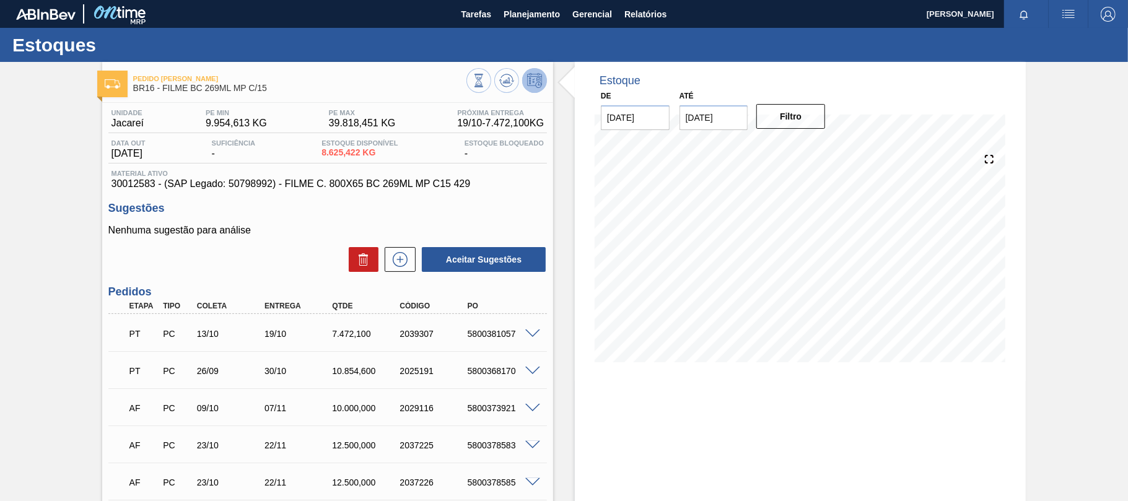
click at [521, 338] on div "5800381057" at bounding box center [502, 334] width 76 height 10
click at [526, 334] on span at bounding box center [532, 333] width 15 height 9
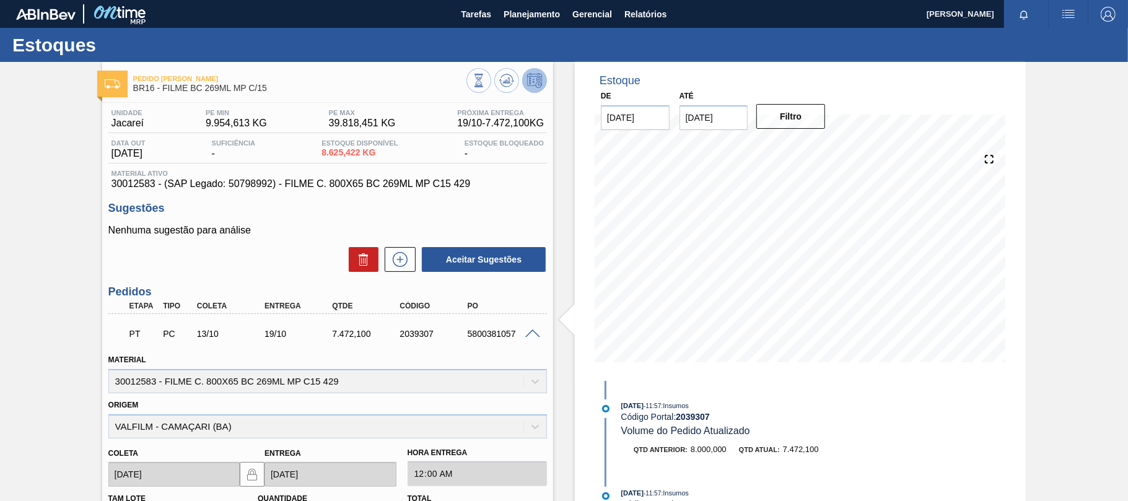
click at [474, 335] on div "5800381057" at bounding box center [502, 334] width 76 height 10
copy div "5800381057"
